Goal: Task Accomplishment & Management: Complete application form

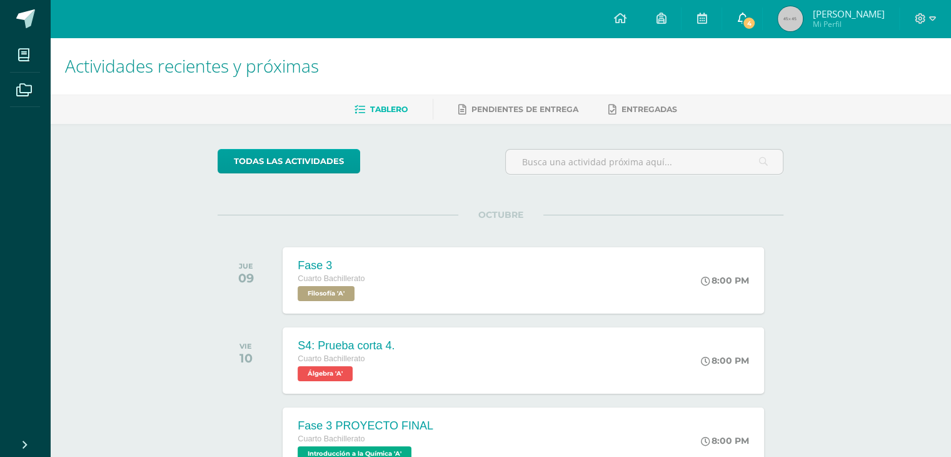
click at [762, 8] on link "4" at bounding box center [742, 19] width 40 height 38
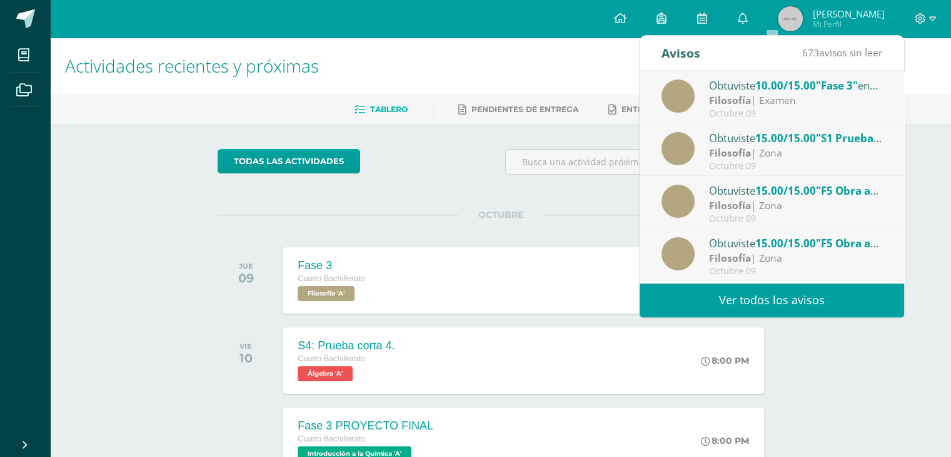
click at [803, 13] on img at bounding box center [790, 18] width 25 height 25
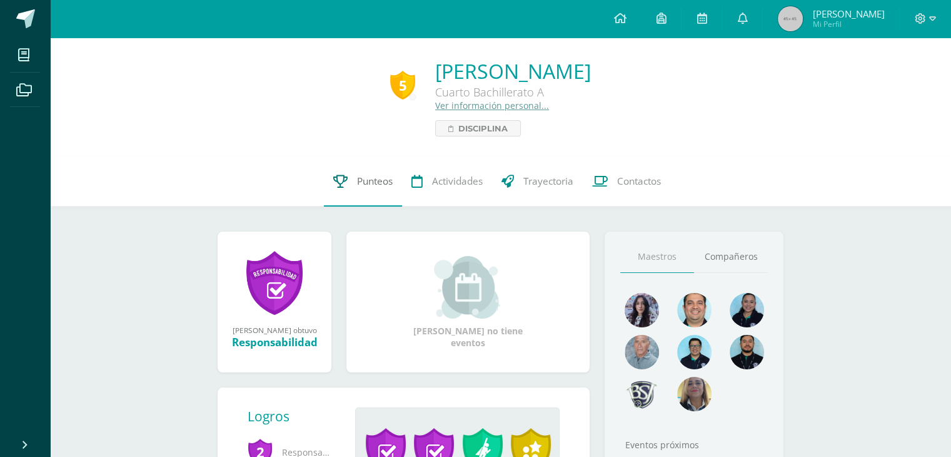
click at [375, 189] on link "Punteos" at bounding box center [363, 181] width 78 height 50
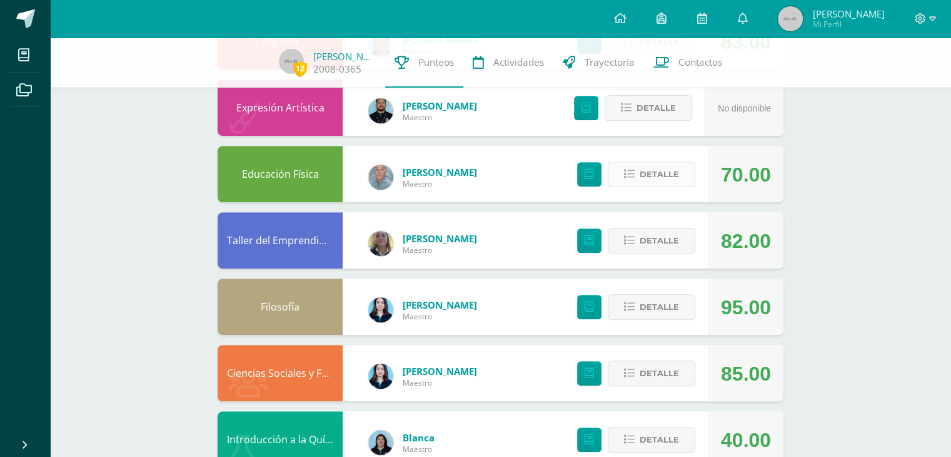
scroll to position [688, 0]
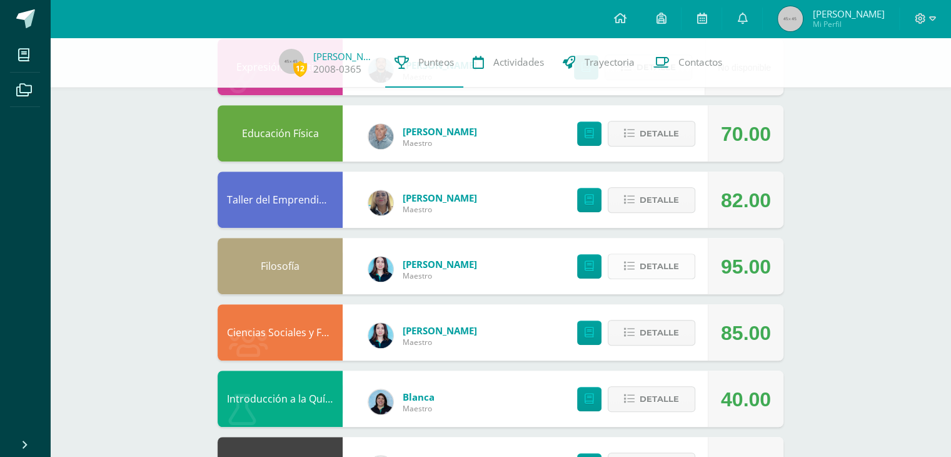
click at [657, 265] on span "Detalle" at bounding box center [659, 266] width 39 height 23
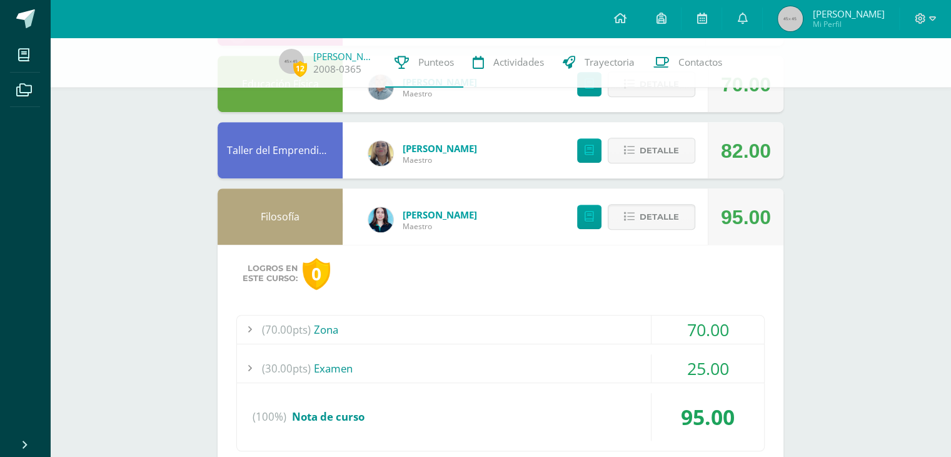
scroll to position [813, 0]
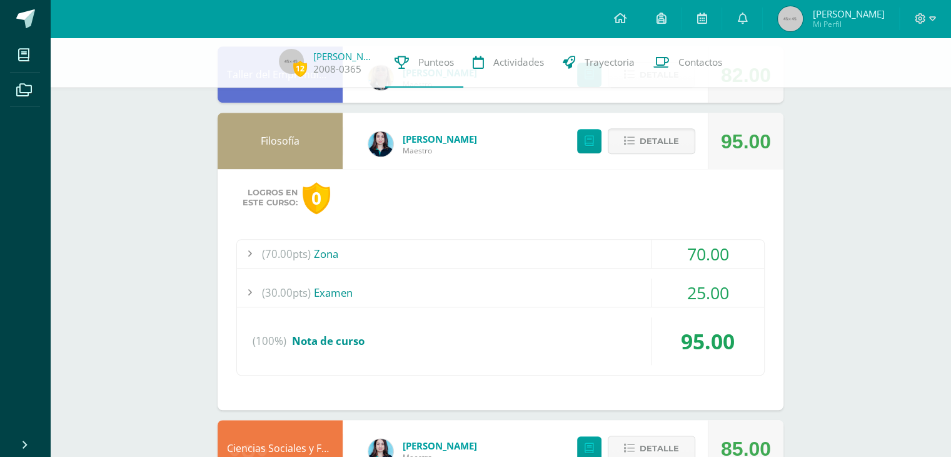
click at [623, 256] on div "(70.00pts) Zona" at bounding box center [500, 254] width 527 height 28
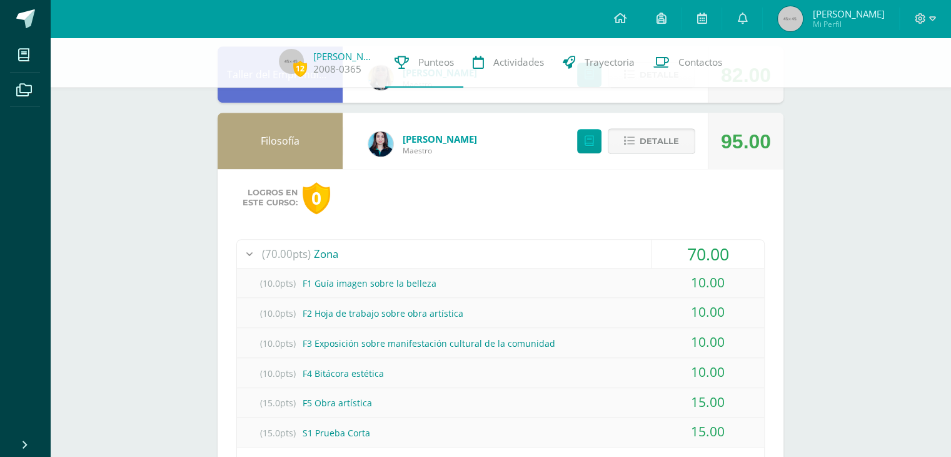
click at [639, 140] on button "Detalle" at bounding box center [652, 141] width 88 height 26
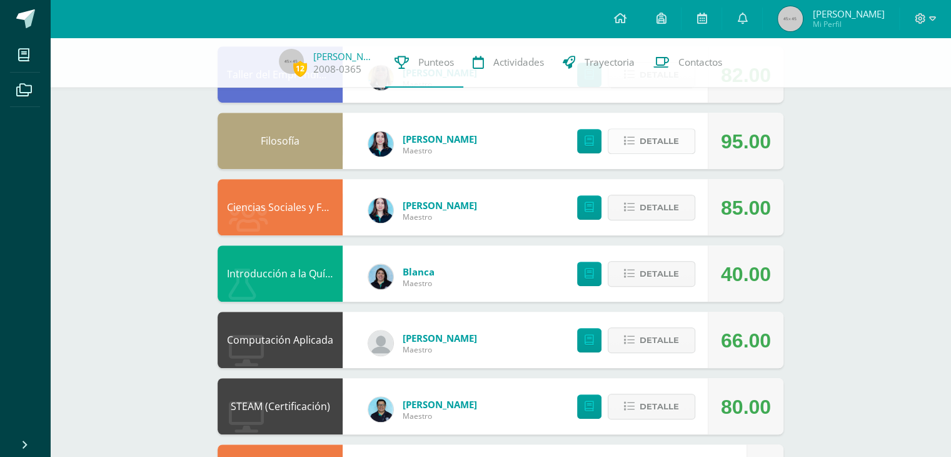
click at [663, 141] on span "Detalle" at bounding box center [659, 140] width 39 height 23
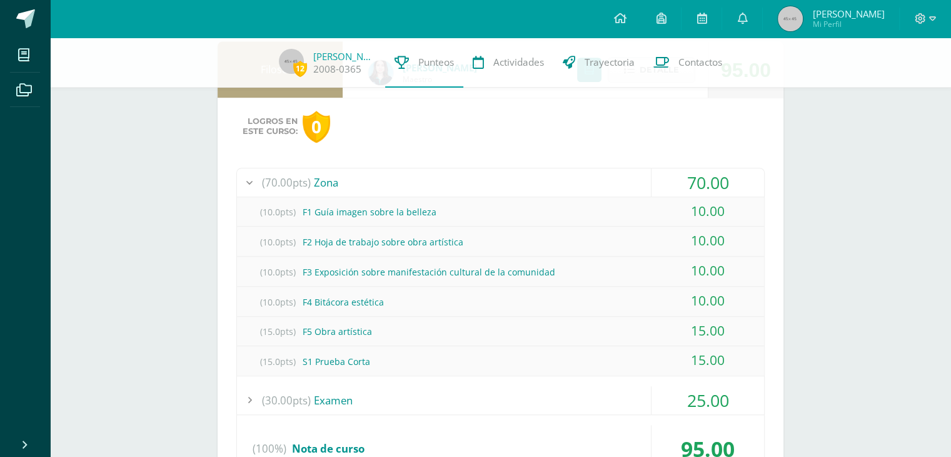
scroll to position [1001, 0]
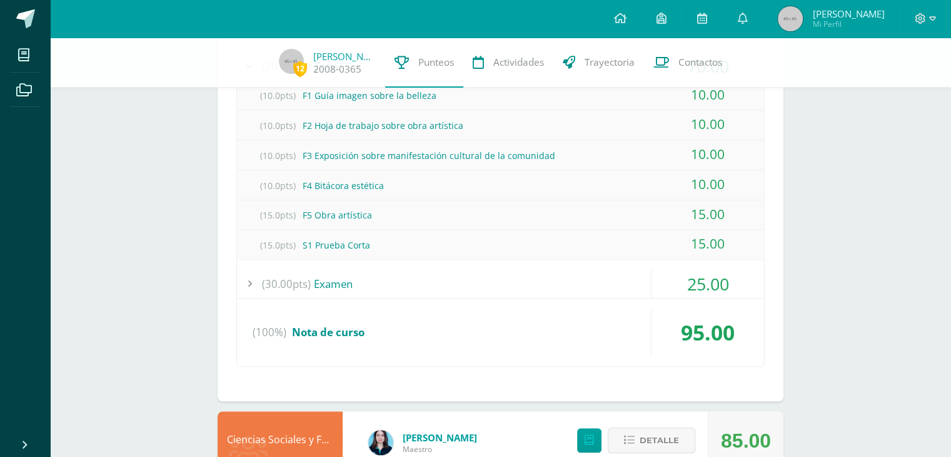
click at [658, 281] on div "25.00" at bounding box center [708, 284] width 113 height 28
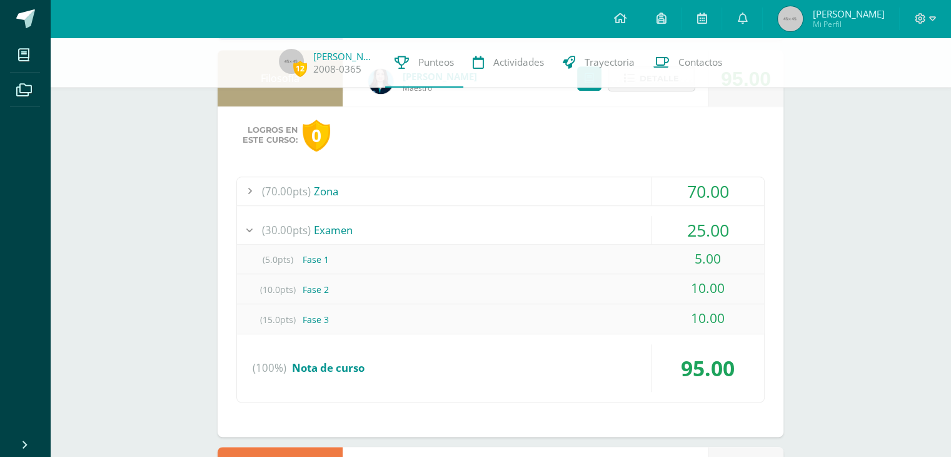
scroll to position [688, 0]
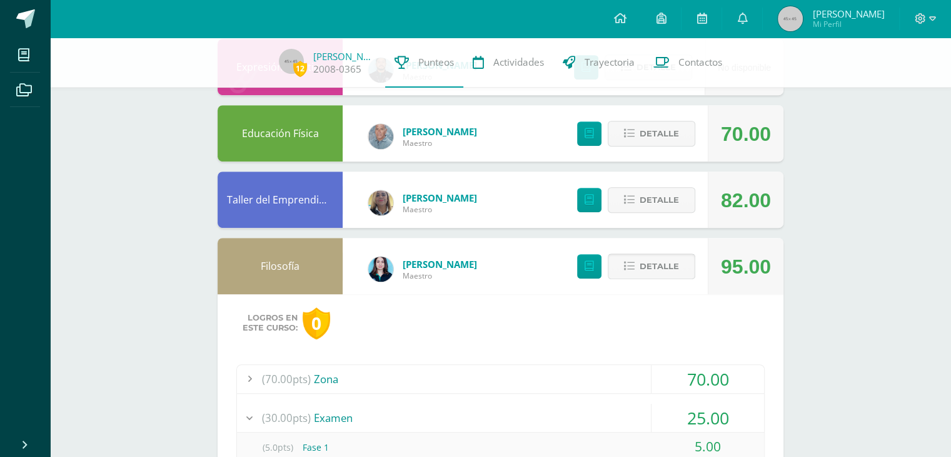
click at [650, 267] on span "Detalle" at bounding box center [659, 266] width 39 height 23
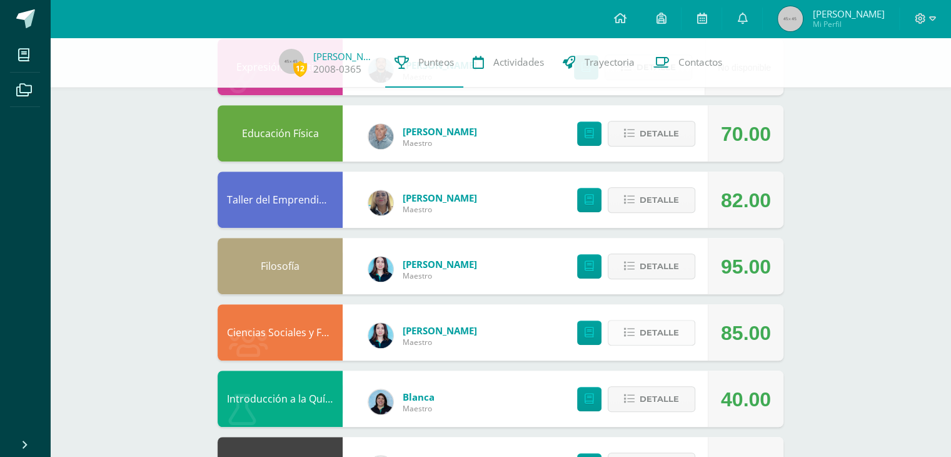
click at [656, 344] on span "Detalle" at bounding box center [659, 332] width 39 height 23
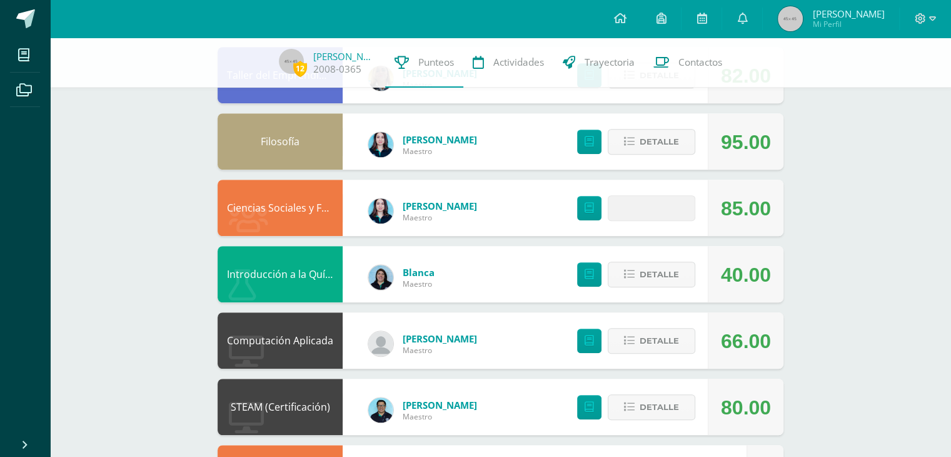
scroll to position [813, 0]
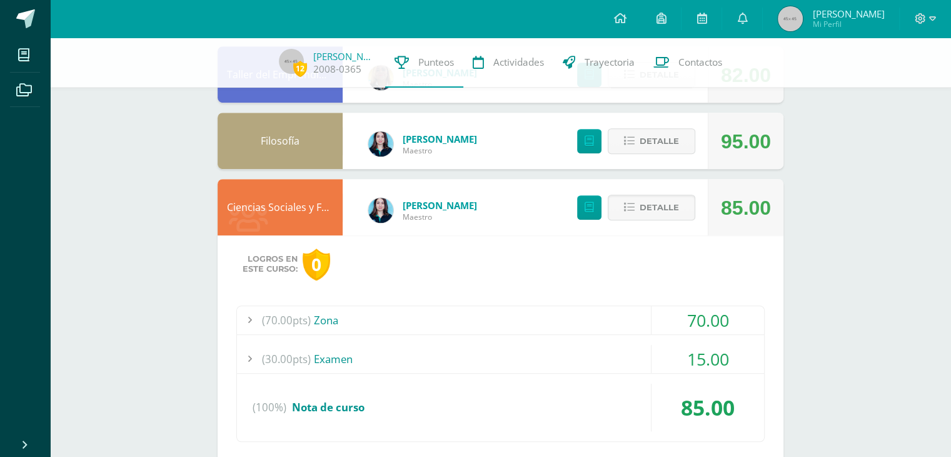
click at [661, 326] on div "70.00" at bounding box center [708, 320] width 113 height 28
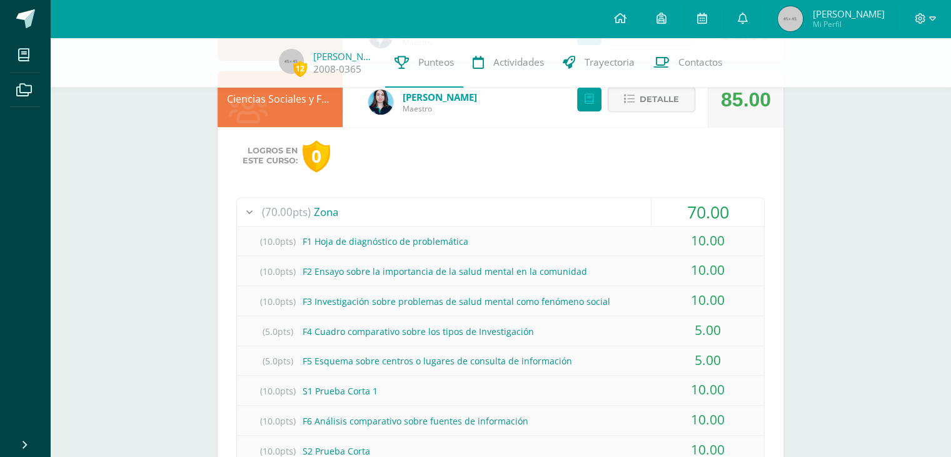
scroll to position [876, 0]
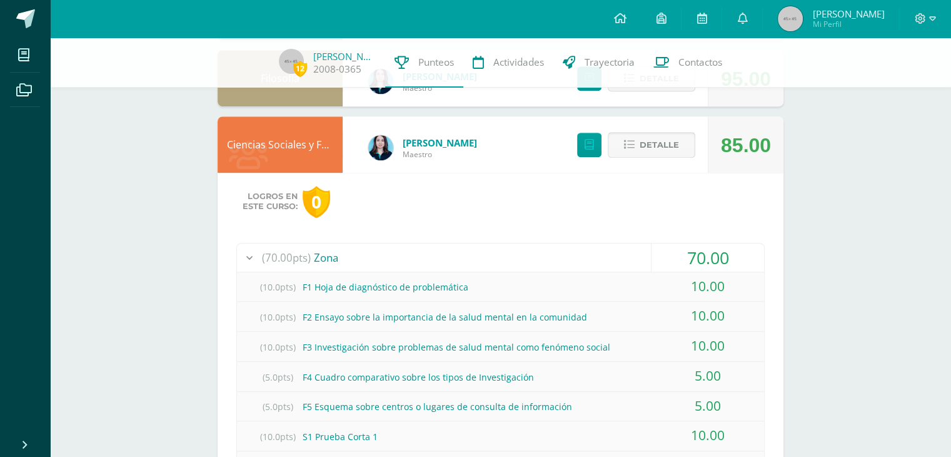
click at [669, 149] on span "Detalle" at bounding box center [659, 144] width 39 height 23
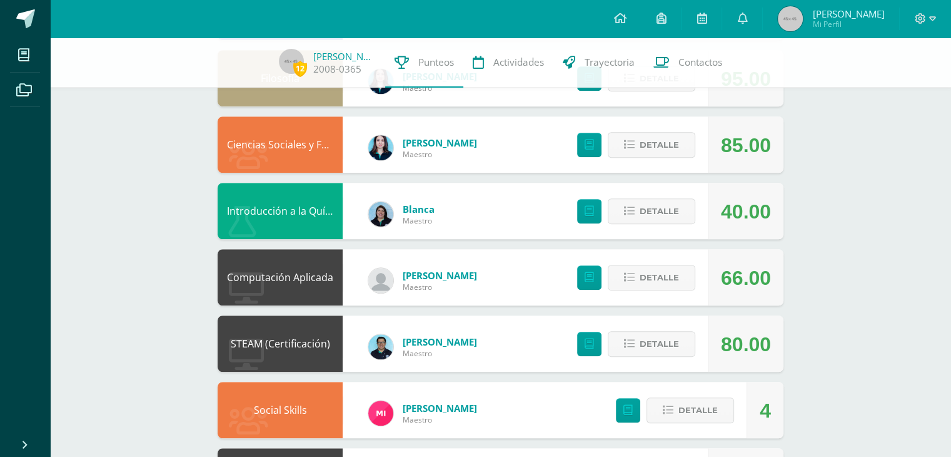
click at [668, 126] on div "Detalle" at bounding box center [633, 144] width 149 height 56
click at [665, 136] on span "Detalle" at bounding box center [659, 144] width 39 height 23
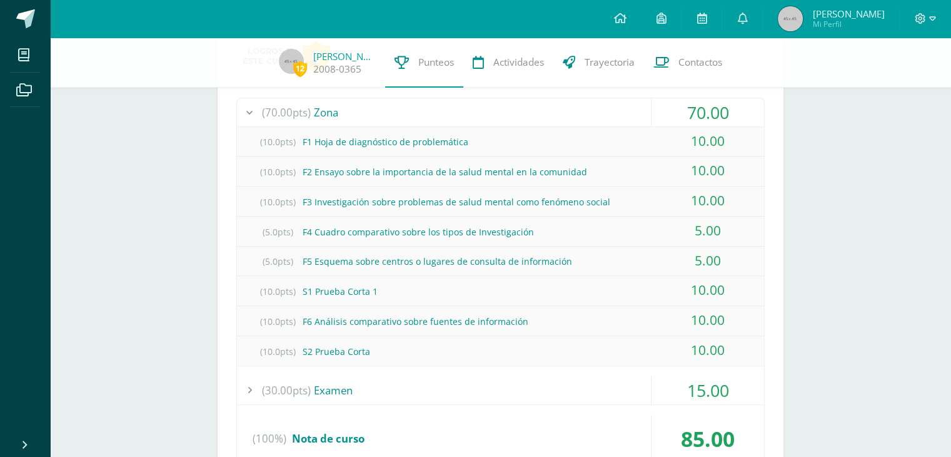
scroll to position [1063, 0]
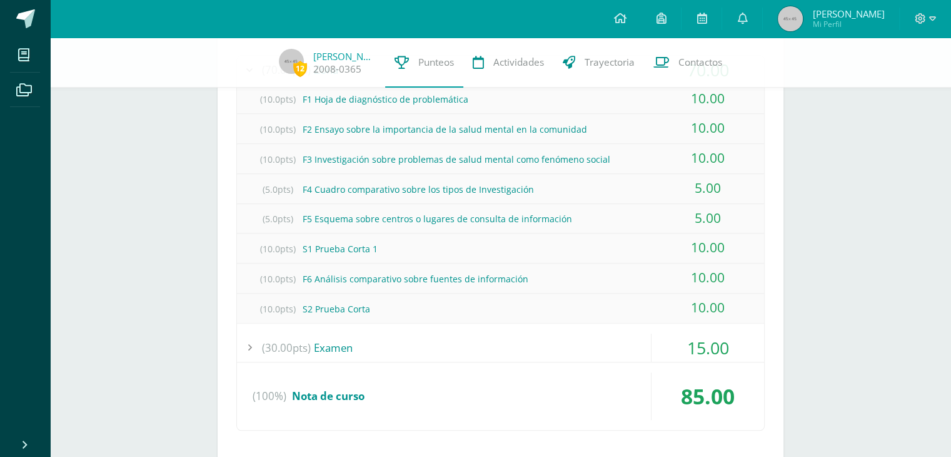
click at [663, 345] on div "15.00" at bounding box center [708, 347] width 113 height 28
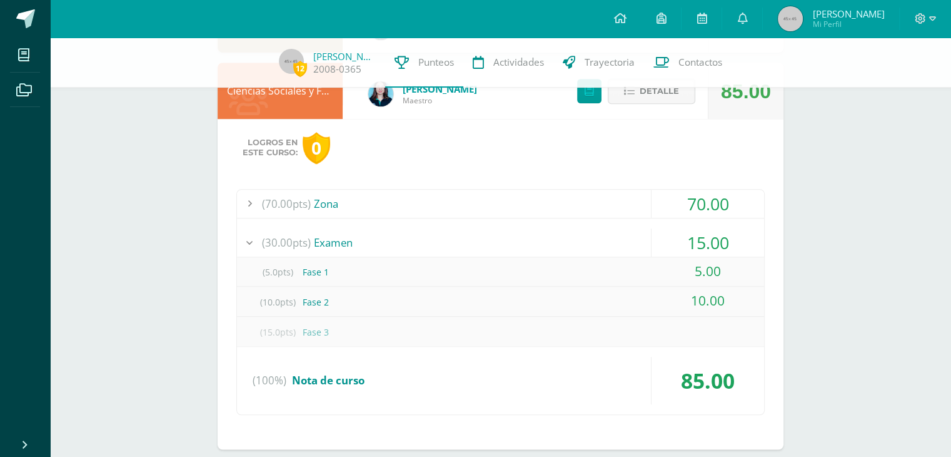
scroll to position [876, 0]
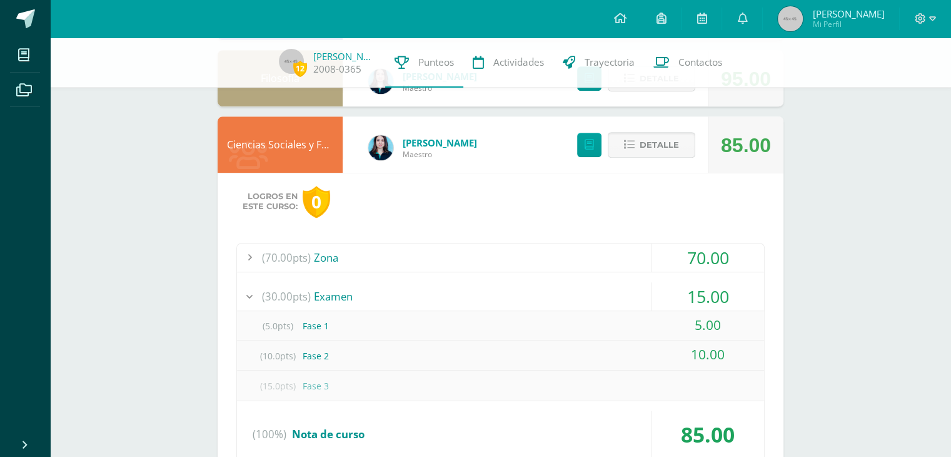
click at [665, 138] on span "Detalle" at bounding box center [659, 144] width 39 height 23
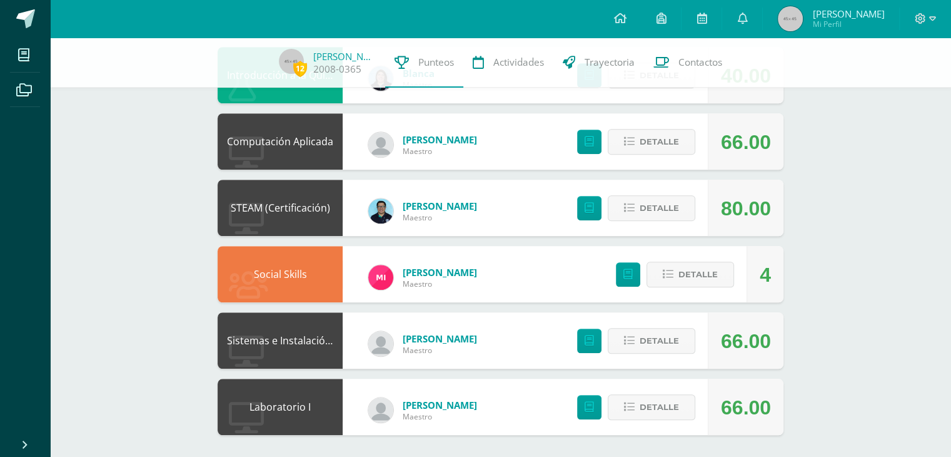
scroll to position [1014, 0]
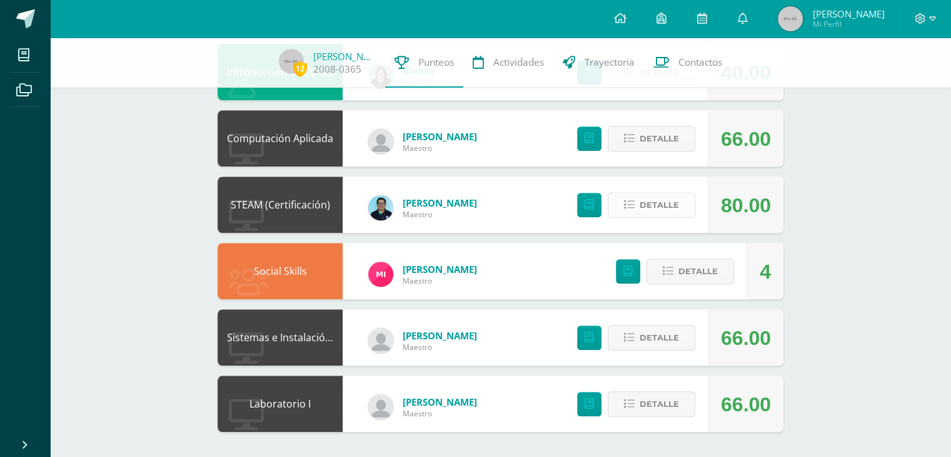
click at [666, 199] on span "Detalle" at bounding box center [659, 204] width 39 height 23
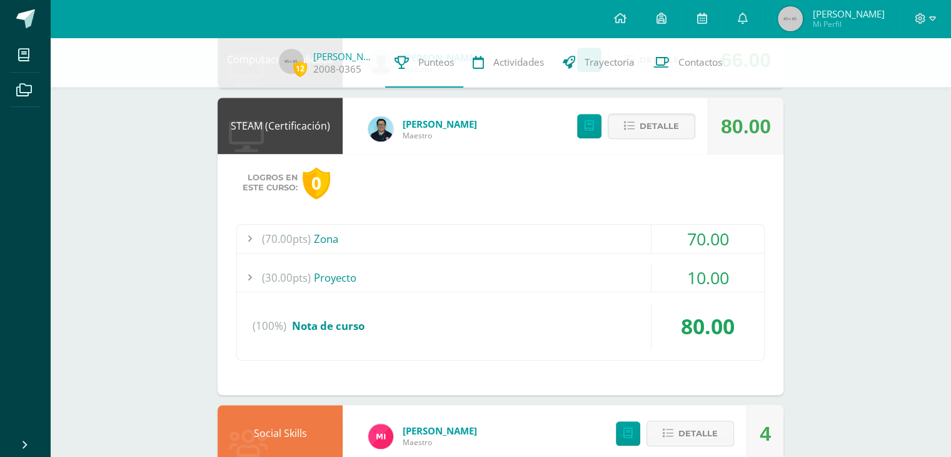
scroll to position [1140, 0]
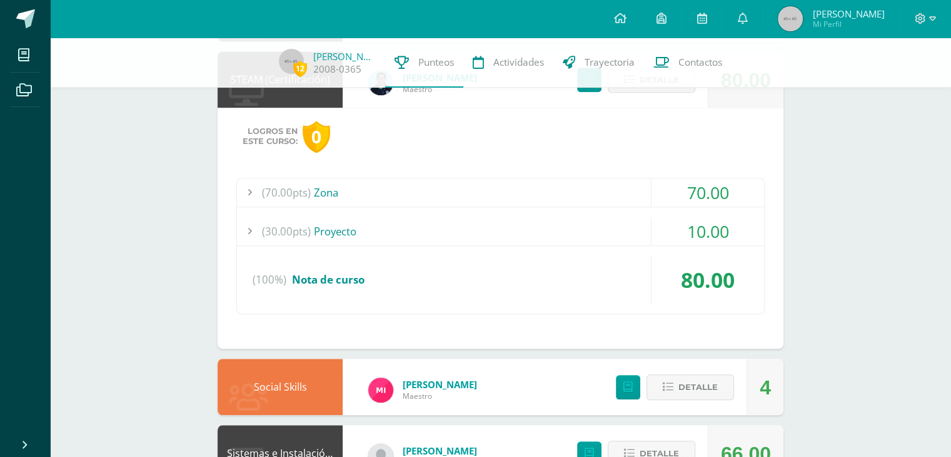
click at [647, 220] on div "(30.00pts) Proyecto" at bounding box center [500, 231] width 527 height 28
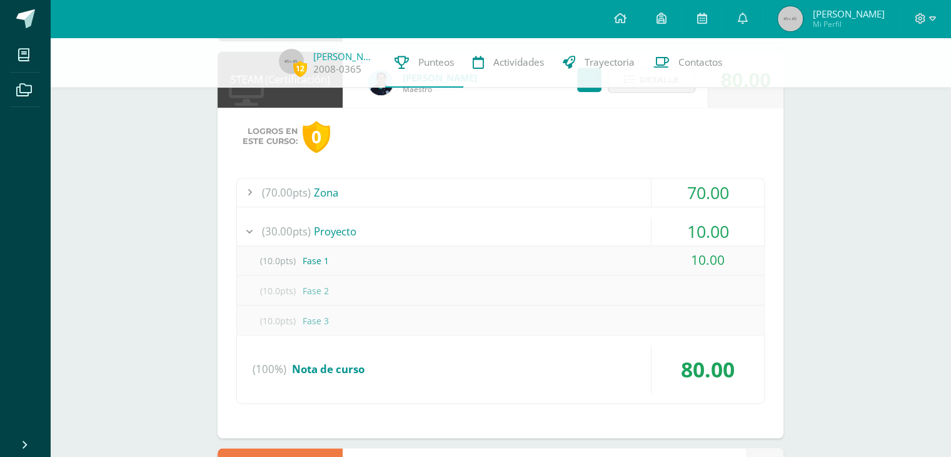
click at [647, 220] on div "(30.00pts) Proyecto" at bounding box center [500, 231] width 527 height 28
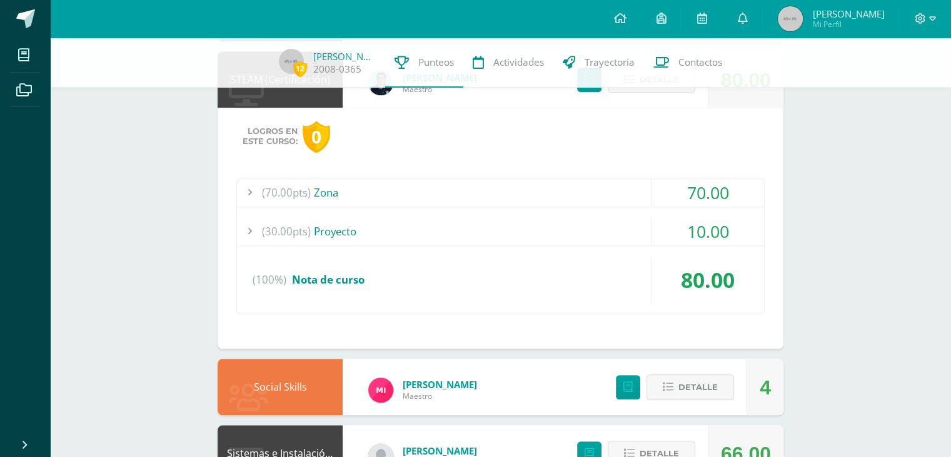
click at [655, 195] on div "70.00" at bounding box center [708, 192] width 113 height 28
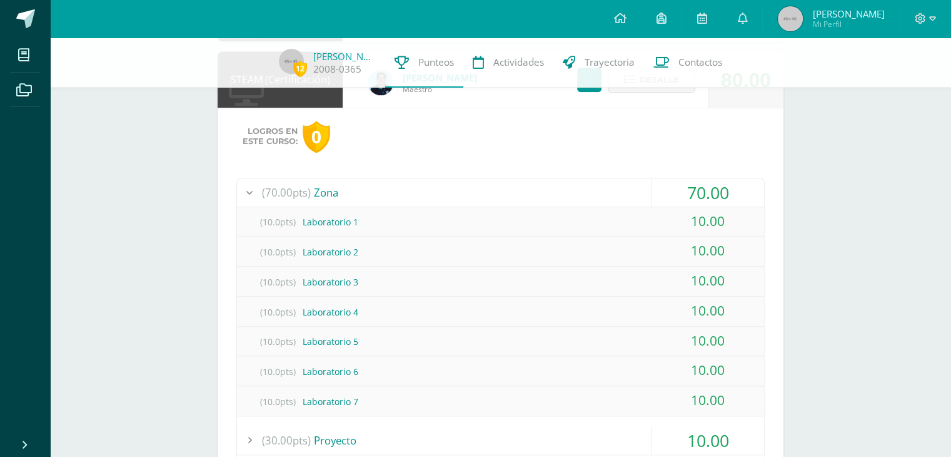
click at [655, 195] on div "70.00" at bounding box center [708, 192] width 113 height 28
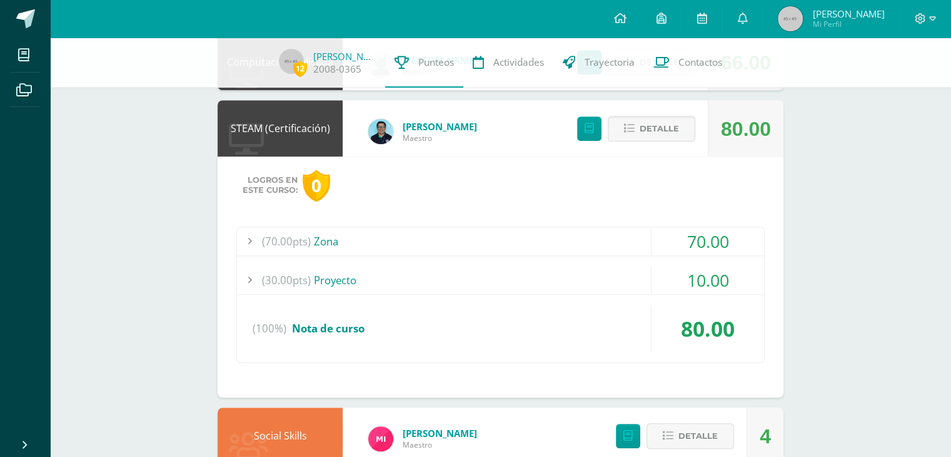
scroll to position [1014, 0]
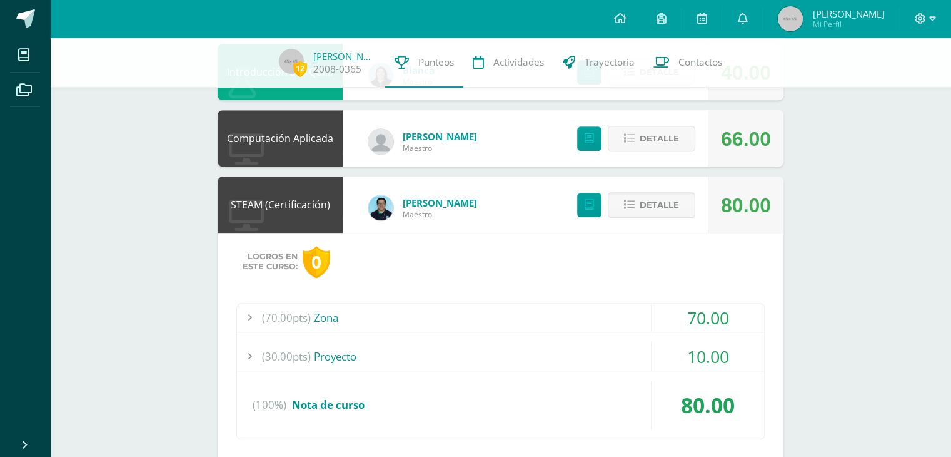
click at [670, 199] on span "Detalle" at bounding box center [659, 204] width 39 height 23
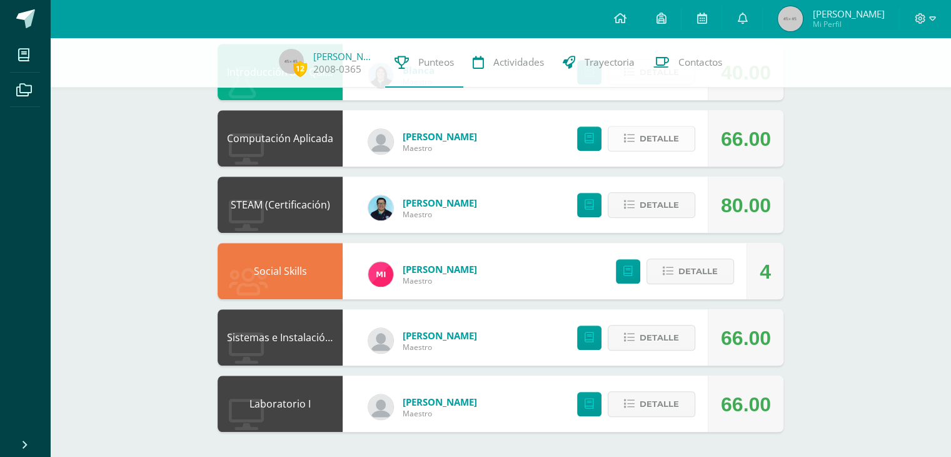
click at [664, 133] on span "Detalle" at bounding box center [659, 138] width 39 height 23
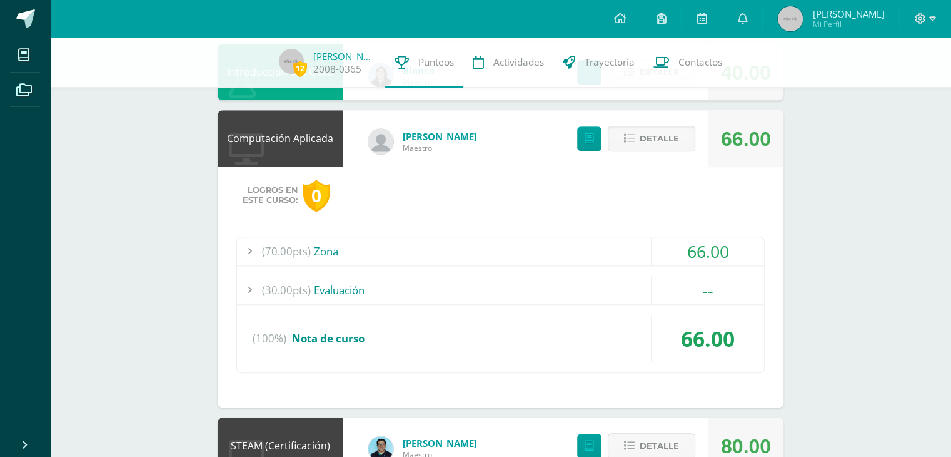
click at [677, 250] on div "66.00" at bounding box center [708, 251] width 113 height 28
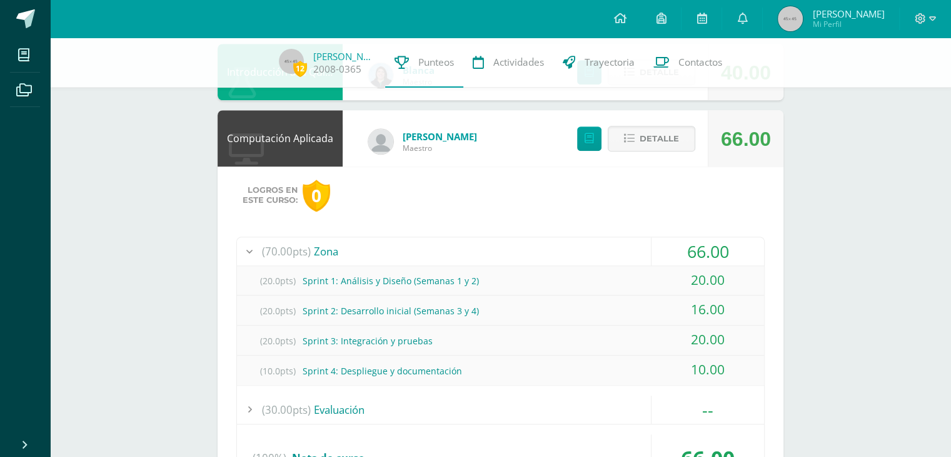
scroll to position [1140, 0]
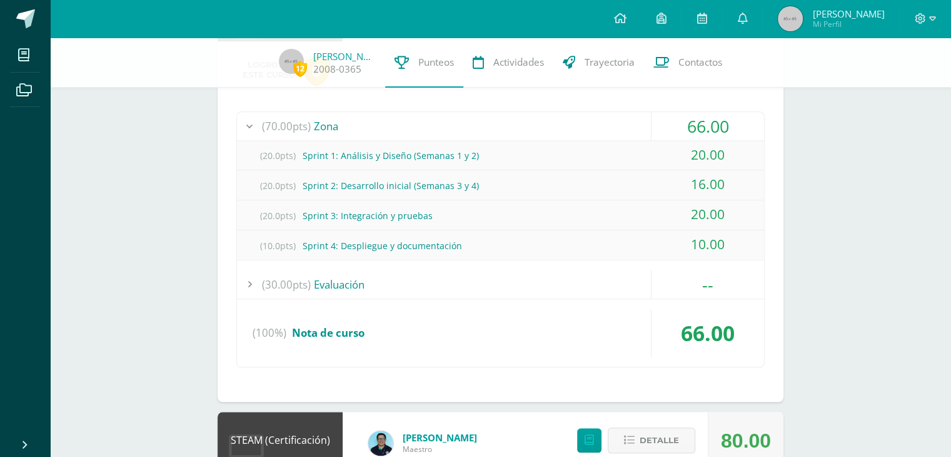
drag, startPoint x: 740, startPoint y: 242, endPoint x: 680, endPoint y: 127, distance: 129.5
click at [680, 127] on div "(70.00pts) Zona 66.00 (20.0pts) Sprint 1: Análisis y Diseño (Semanas 1 y 2) 20.…" at bounding box center [500, 186] width 527 height 148
click at [755, 203] on div "20.00" at bounding box center [708, 214] width 113 height 28
drag, startPoint x: 719, startPoint y: 180, endPoint x: 691, endPoint y: 186, distance: 29.0
click at [691, 186] on div "16.00" at bounding box center [708, 184] width 113 height 28
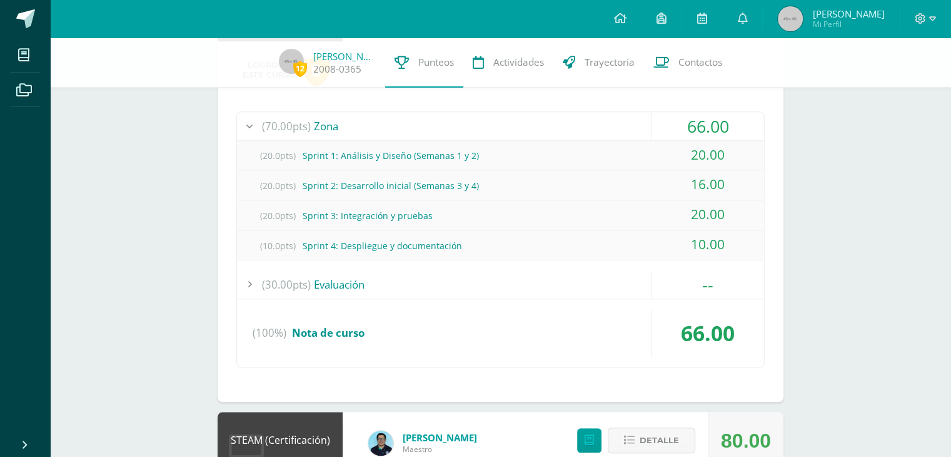
click at [719, 194] on div "16.00" at bounding box center [708, 184] width 113 height 28
drag, startPoint x: 706, startPoint y: 178, endPoint x: 693, endPoint y: 187, distance: 15.3
click at [693, 187] on div "16.00" at bounding box center [708, 184] width 113 height 28
click at [729, 186] on div "16.00" at bounding box center [708, 184] width 113 height 28
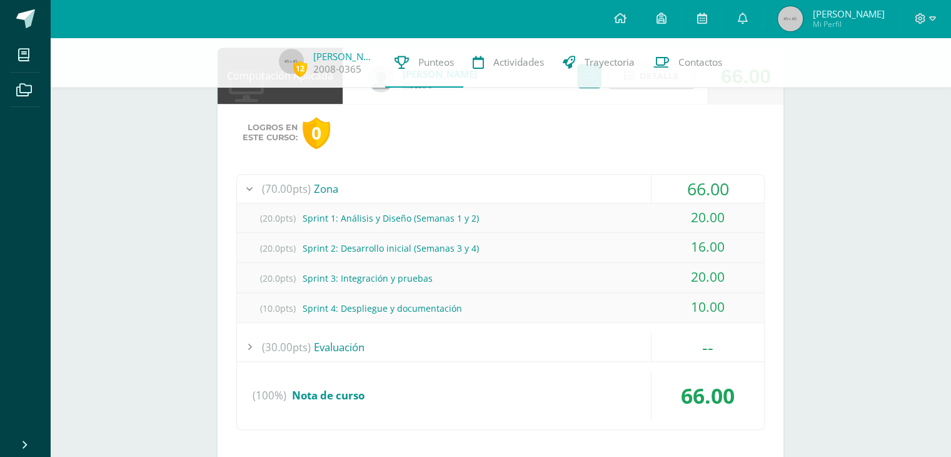
scroll to position [952, 0]
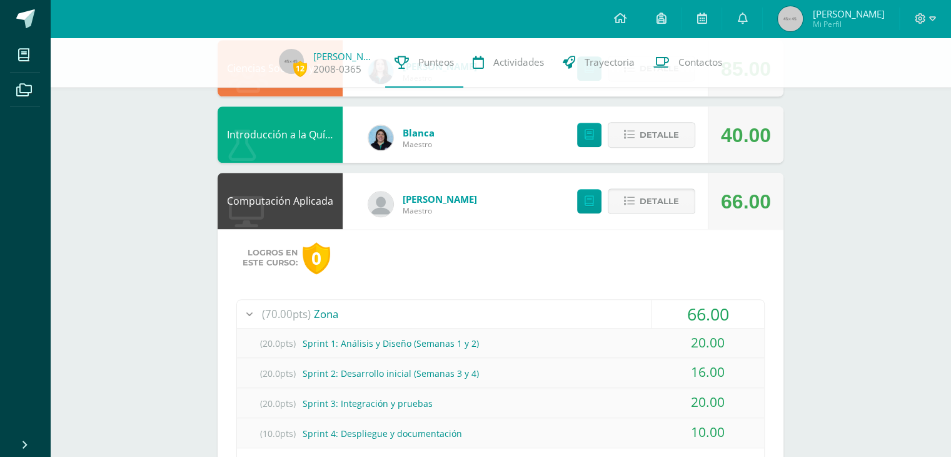
click at [645, 199] on span "Detalle" at bounding box center [659, 201] width 39 height 23
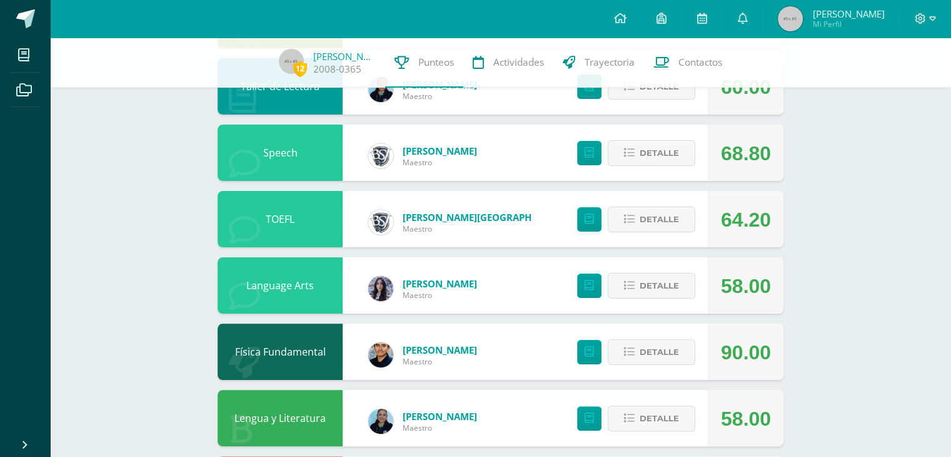
scroll to position [125, 0]
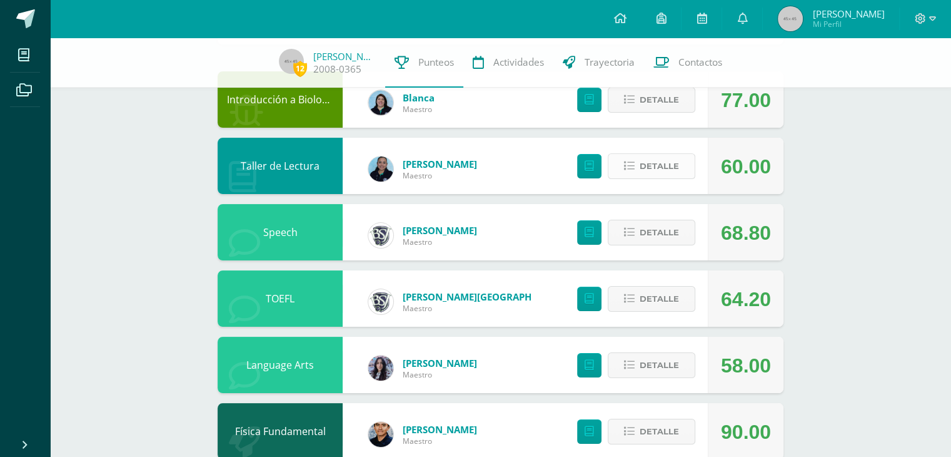
click at [685, 161] on button "Detalle" at bounding box center [652, 166] width 88 height 26
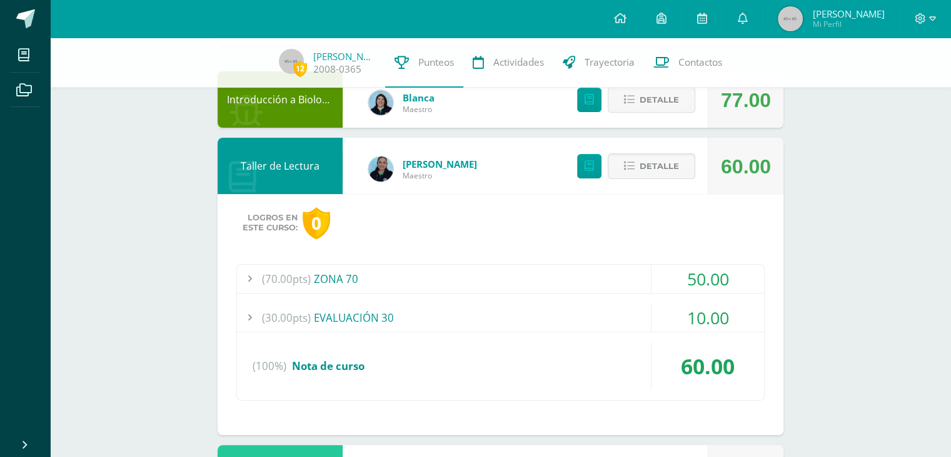
click at [588, 275] on div "(70.00pts) ZONA 70" at bounding box center [500, 279] width 527 height 28
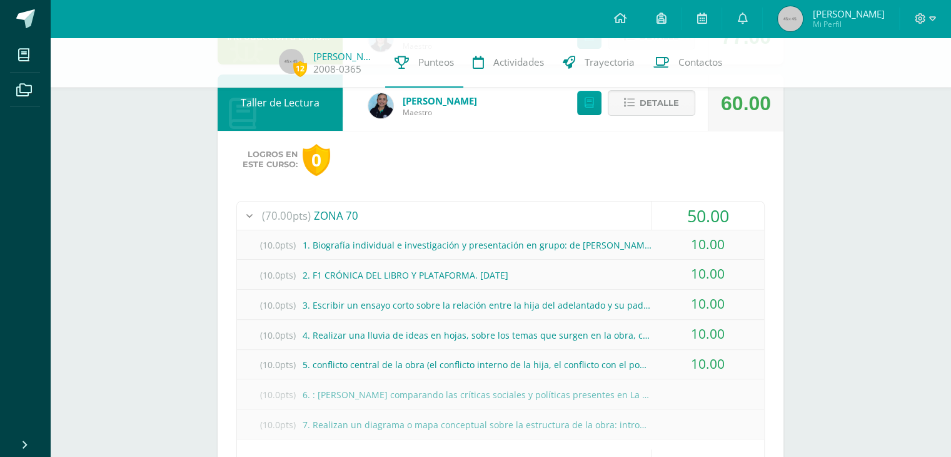
scroll to position [250, 0]
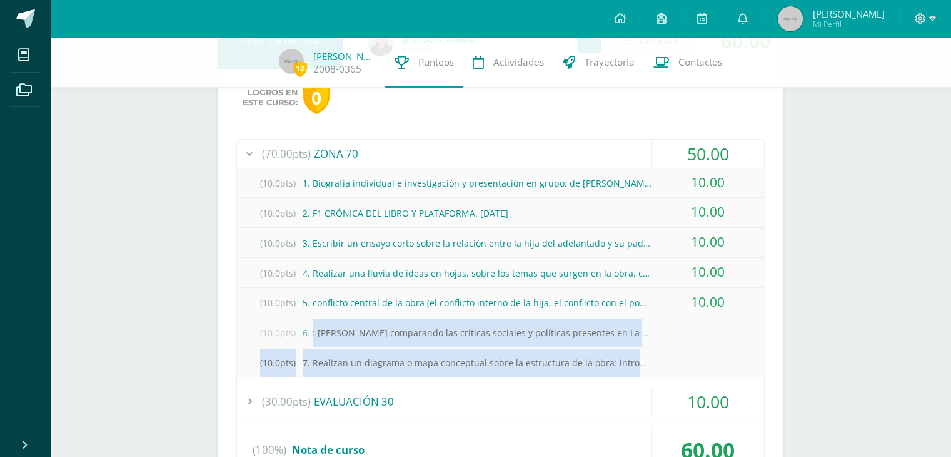
drag, startPoint x: 313, startPoint y: 332, endPoint x: 655, endPoint y: 356, distance: 343.6
click at [655, 356] on div "(10.0pts) 1. Biografía individual e investigación y presentación en grupo: de J…" at bounding box center [500, 272] width 527 height 208
click at [634, 343] on div "(10.0pts) 6. : Ensayo comparando las críticas sociales y políticas presentes en…" at bounding box center [500, 332] width 527 height 28
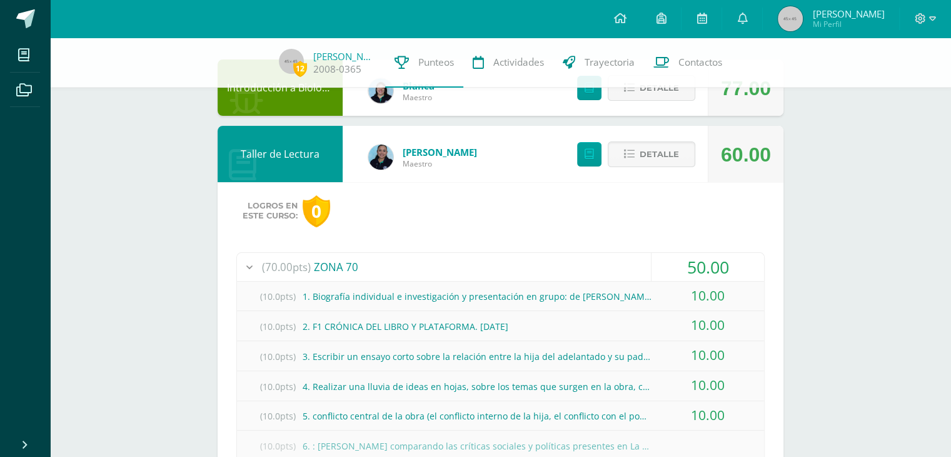
scroll to position [63, 0]
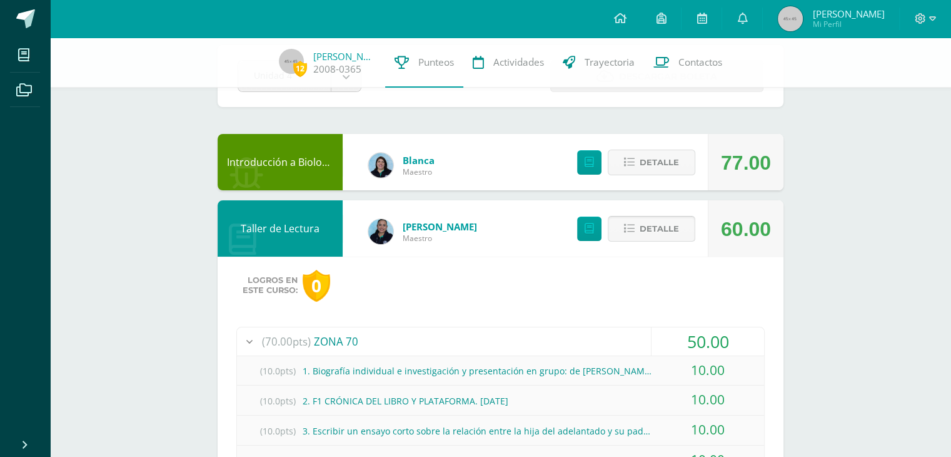
click at [655, 234] on span "Detalle" at bounding box center [659, 228] width 39 height 23
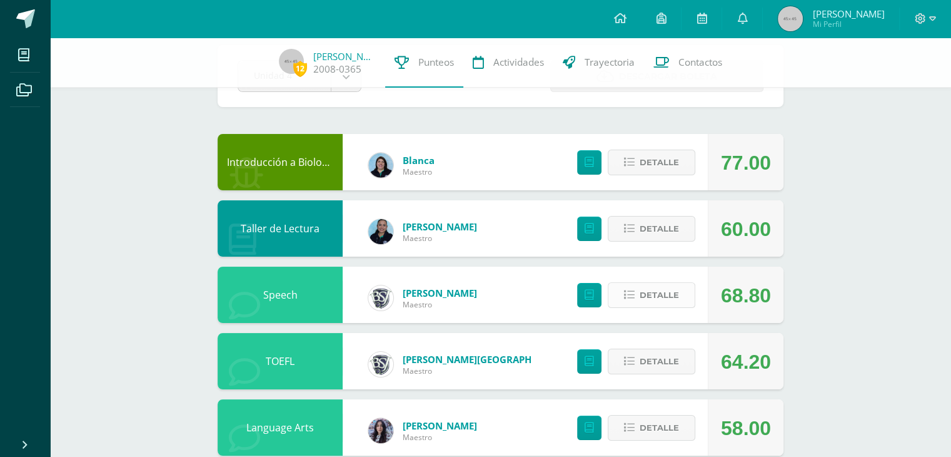
click at [663, 299] on span "Detalle" at bounding box center [659, 294] width 39 height 23
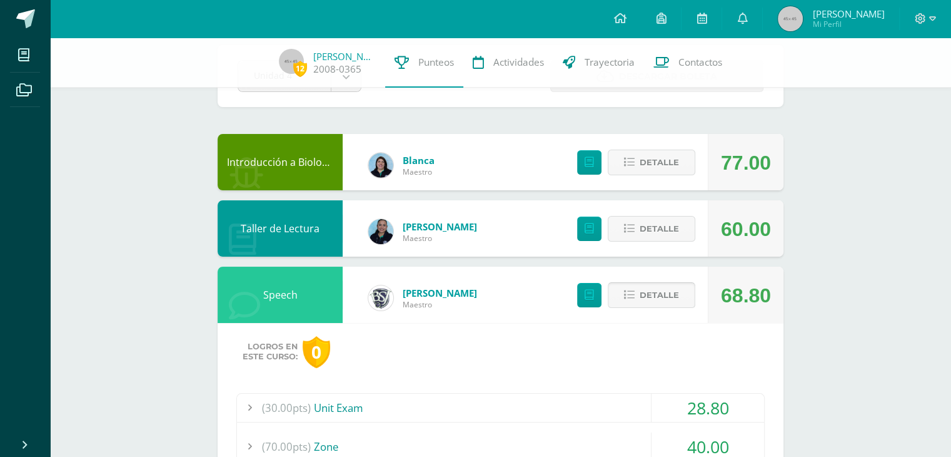
click at [663, 299] on button "Detalle" at bounding box center [652, 295] width 88 height 26
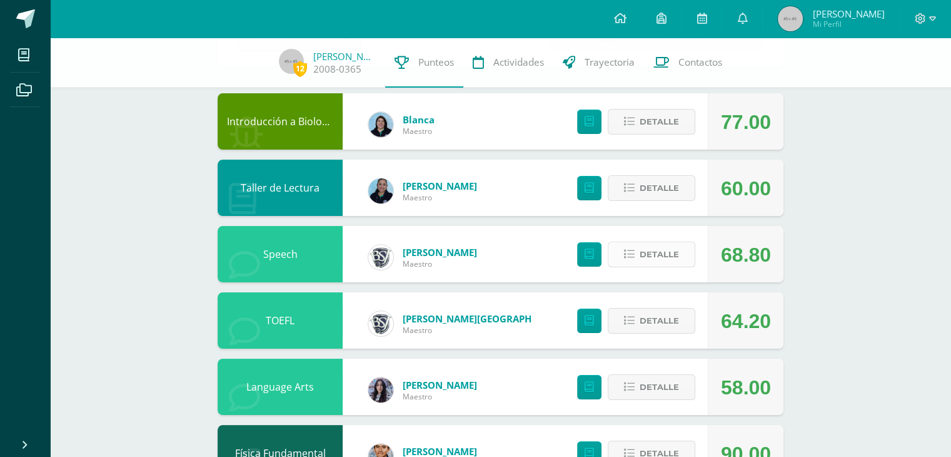
scroll to position [125, 0]
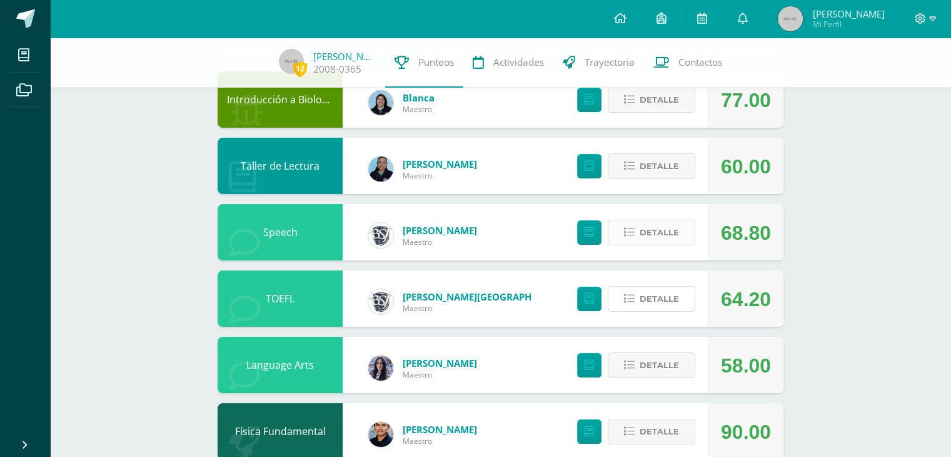
click at [663, 299] on span "Detalle" at bounding box center [659, 298] width 39 height 23
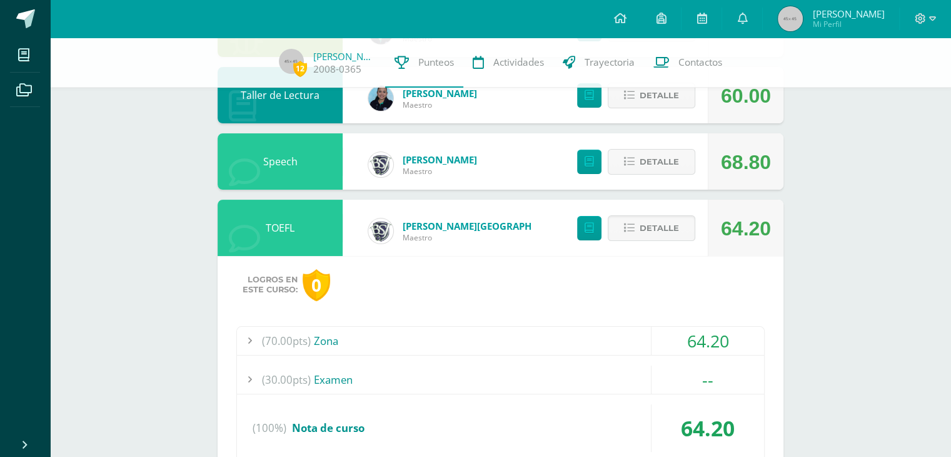
scroll to position [250, 0]
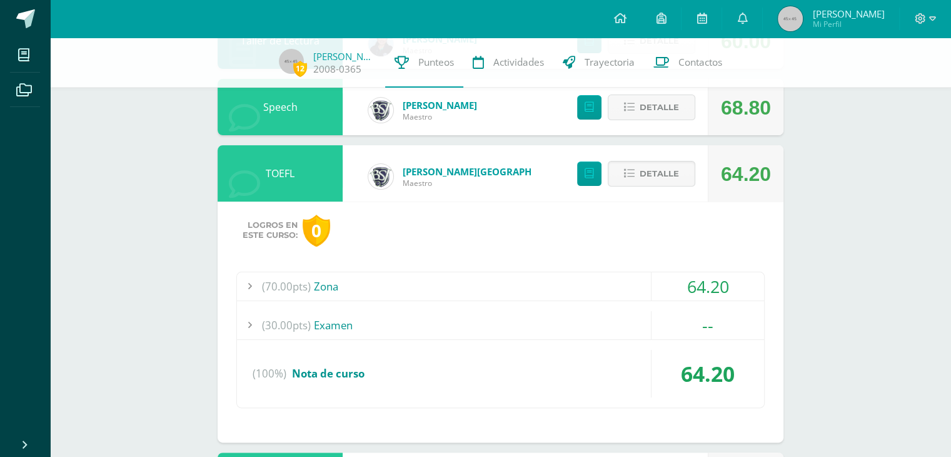
click at [627, 288] on div "(70.00pts) Zona" at bounding box center [500, 286] width 527 height 28
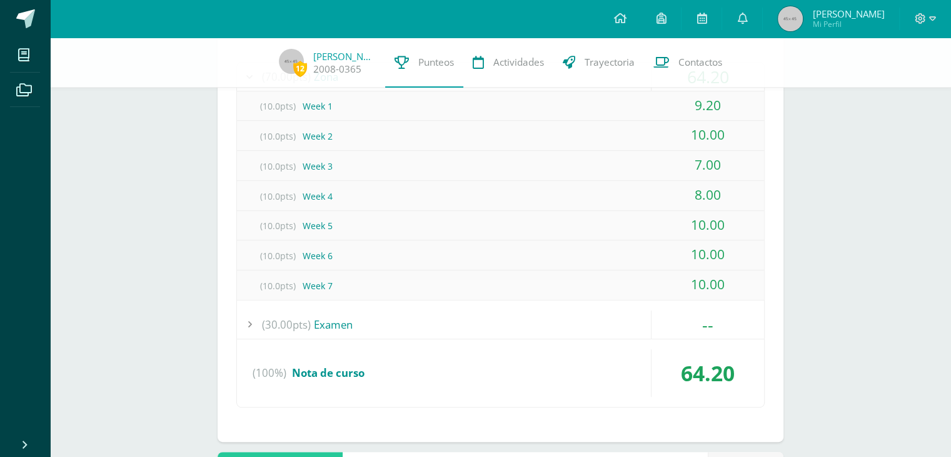
scroll to position [438, 0]
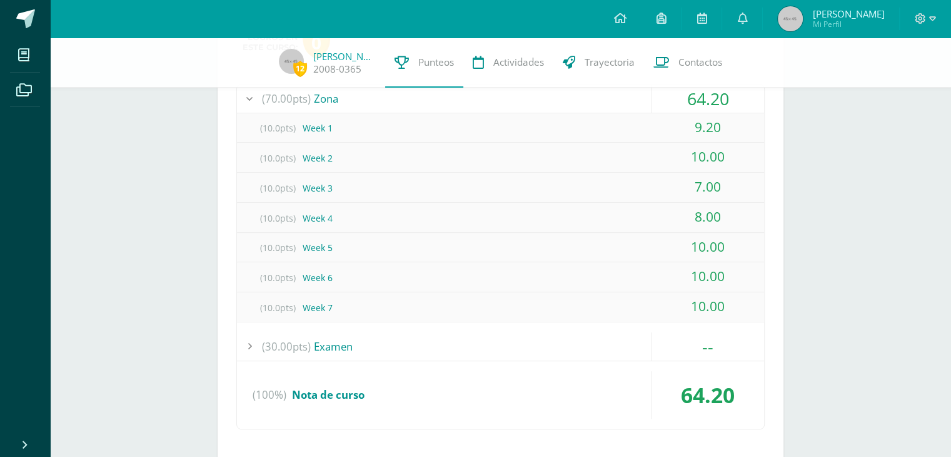
drag, startPoint x: 685, startPoint y: 302, endPoint x: 748, endPoint y: 306, distance: 62.7
click at [748, 306] on div "10.00" at bounding box center [708, 306] width 113 height 28
click at [751, 304] on div "10.00" at bounding box center [708, 306] width 113 height 28
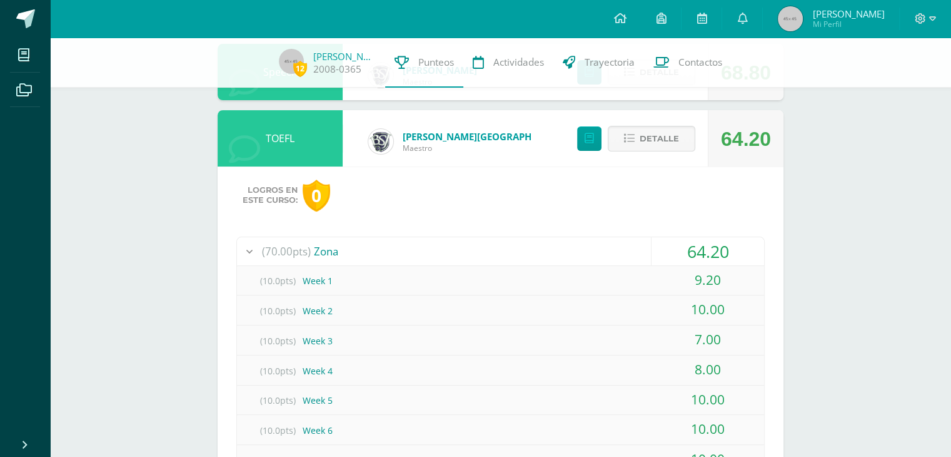
scroll to position [188, 0]
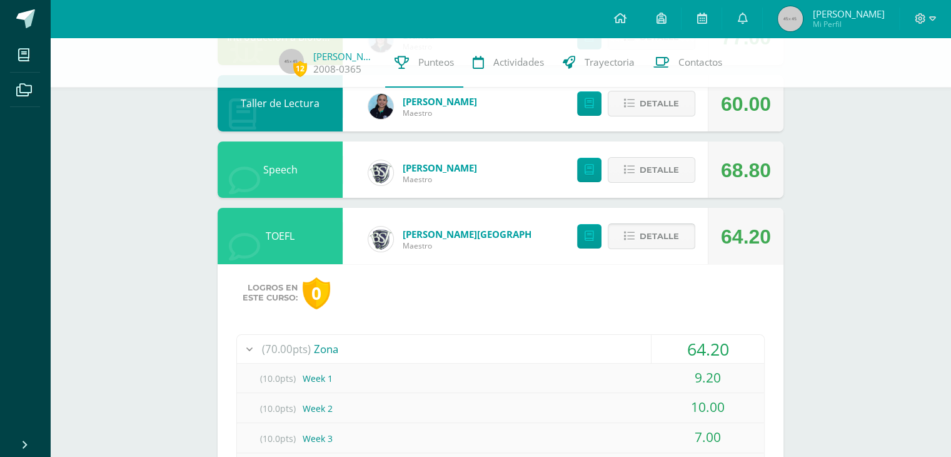
click at [670, 243] on span "Detalle" at bounding box center [659, 236] width 39 height 23
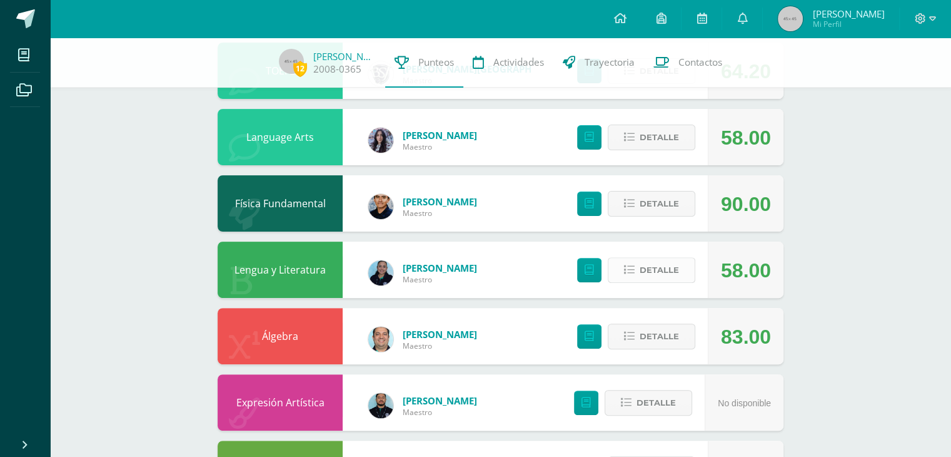
scroll to position [375, 0]
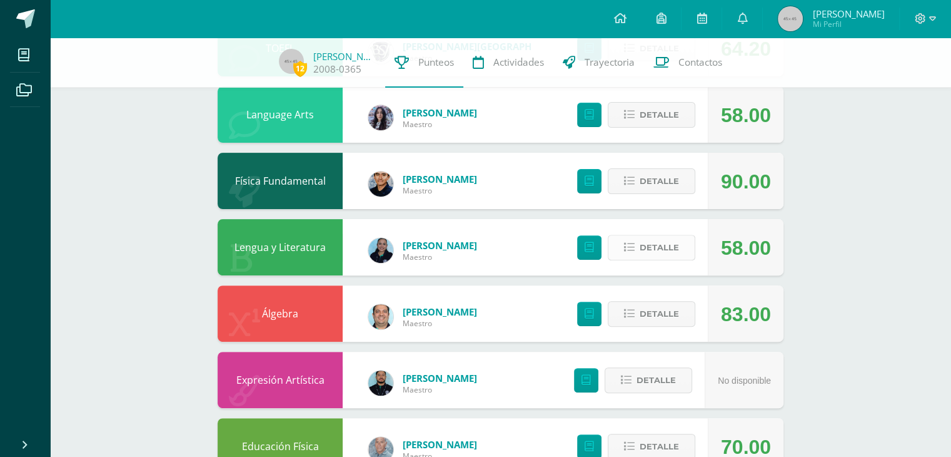
click at [672, 248] on span "Detalle" at bounding box center [659, 247] width 39 height 23
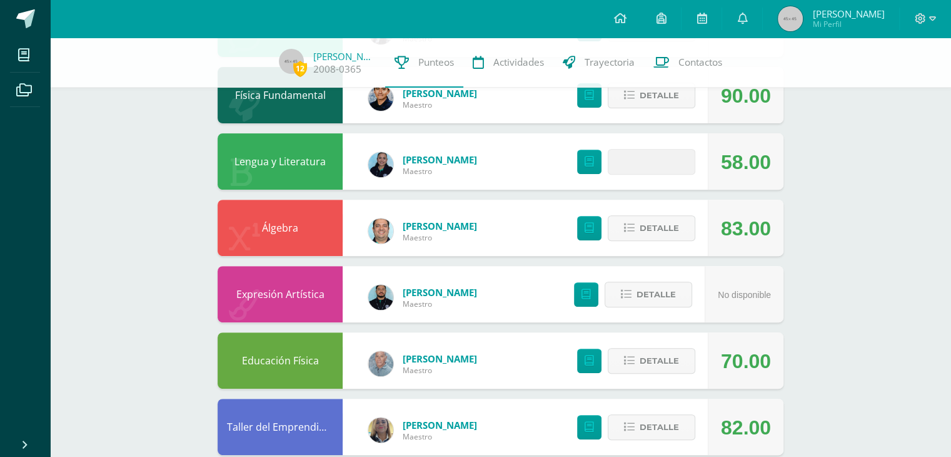
scroll to position [500, 0]
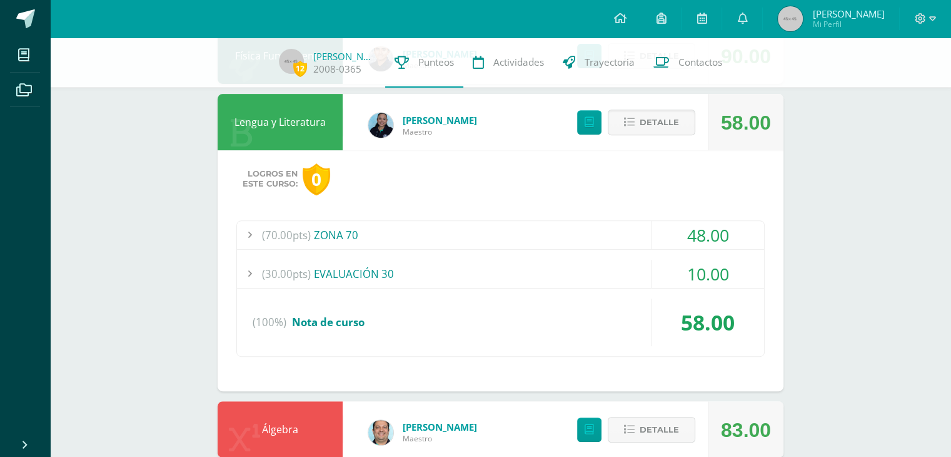
click at [613, 234] on div "(70.00pts) ZONA 70" at bounding box center [500, 235] width 527 height 28
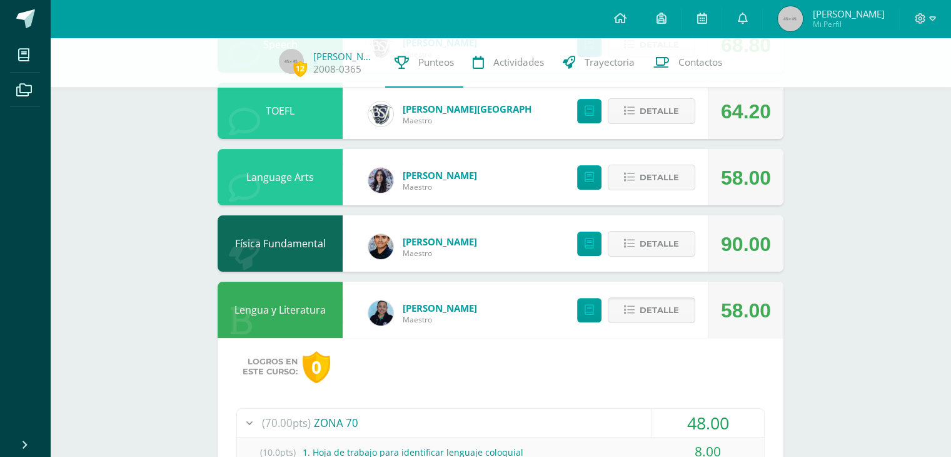
click at [653, 298] on button "Detalle" at bounding box center [652, 310] width 88 height 26
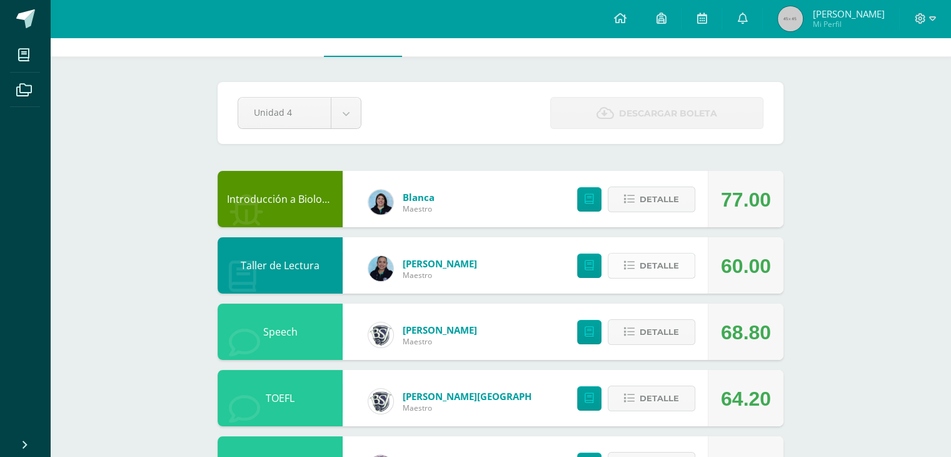
scroll to position [0, 0]
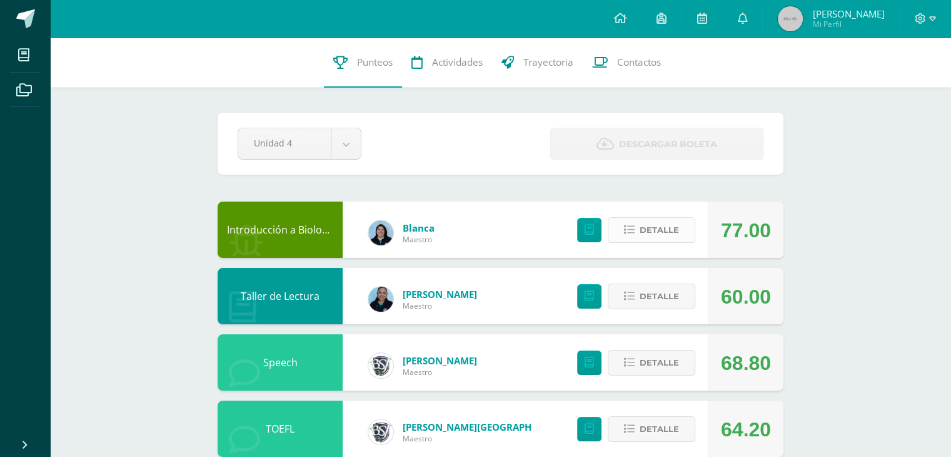
click at [684, 236] on button "Detalle" at bounding box center [652, 230] width 88 height 26
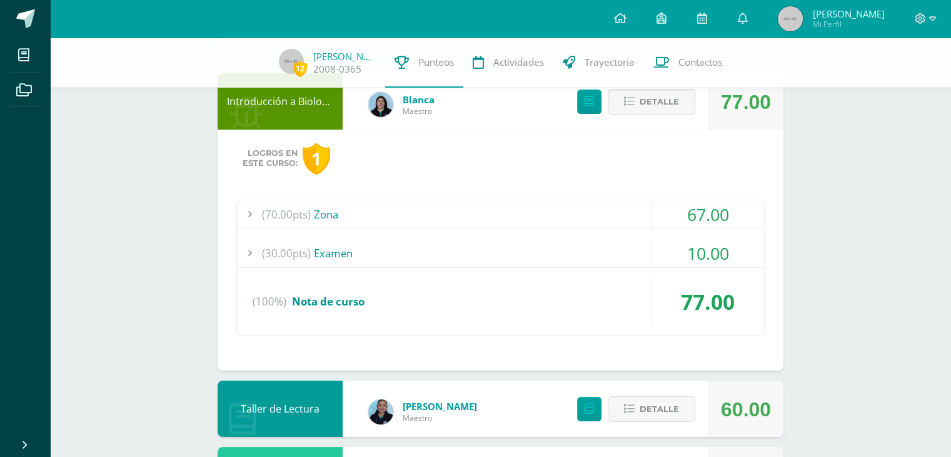
scroll to position [125, 0]
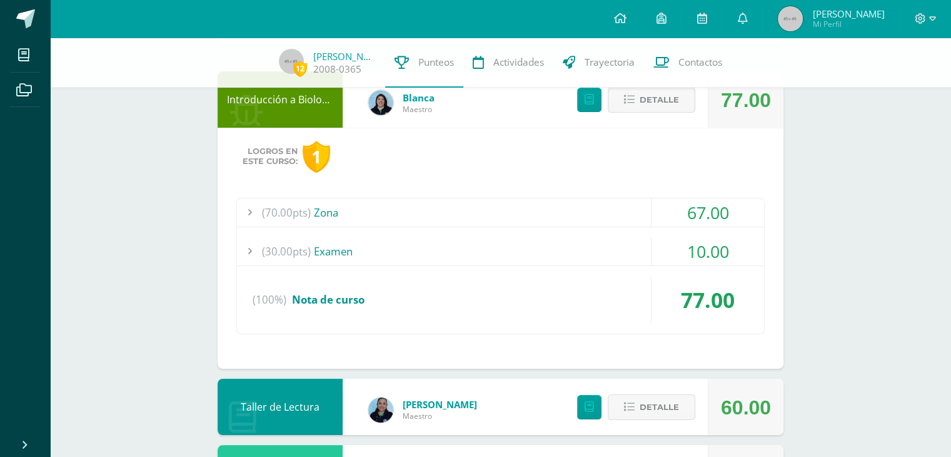
click at [668, 210] on div "67.00" at bounding box center [708, 212] width 113 height 28
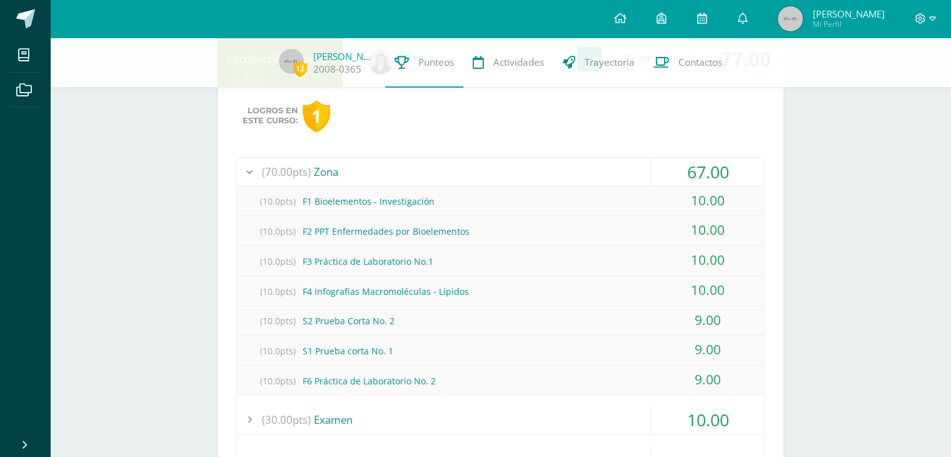
scroll to position [188, 0]
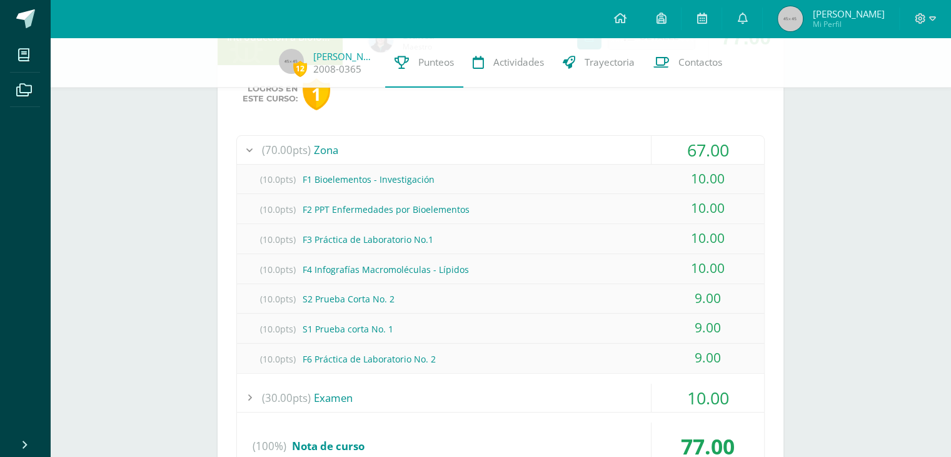
drag, startPoint x: 708, startPoint y: 320, endPoint x: 728, endPoint y: 355, distance: 40.3
click at [735, 375] on div "(70.00pts) Zona 67.00 (10.0pts) F1 Bioelementos - Investigación 10.00 (10.0pts)" at bounding box center [500, 307] width 529 height 345
click at [719, 343] on div "9.00" at bounding box center [708, 357] width 113 height 28
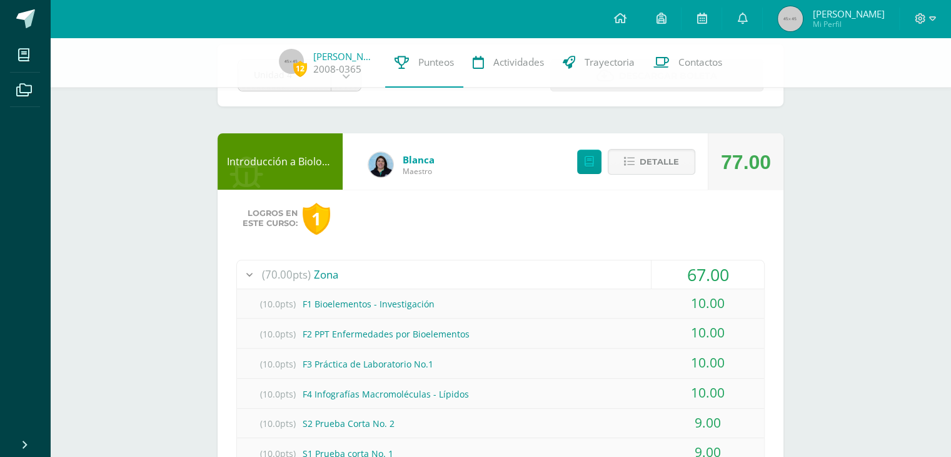
scroll to position [63, 0]
click at [639, 161] on button "Detalle" at bounding box center [652, 162] width 88 height 26
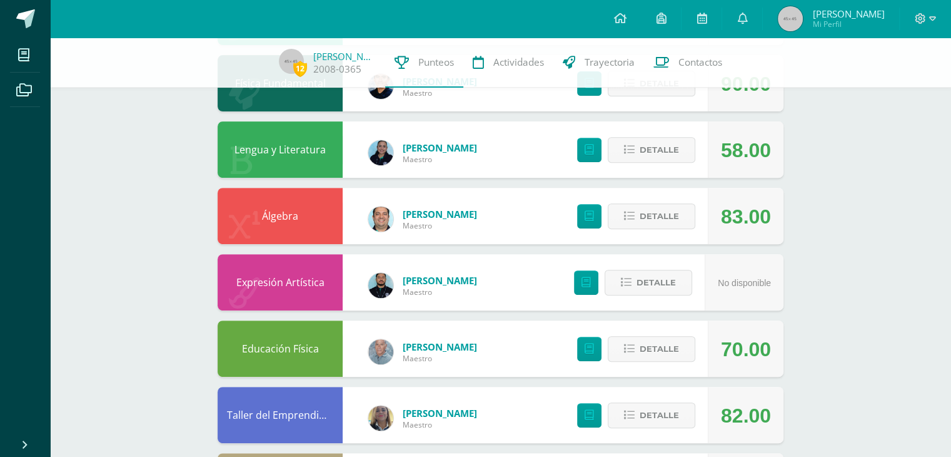
scroll to position [452, 0]
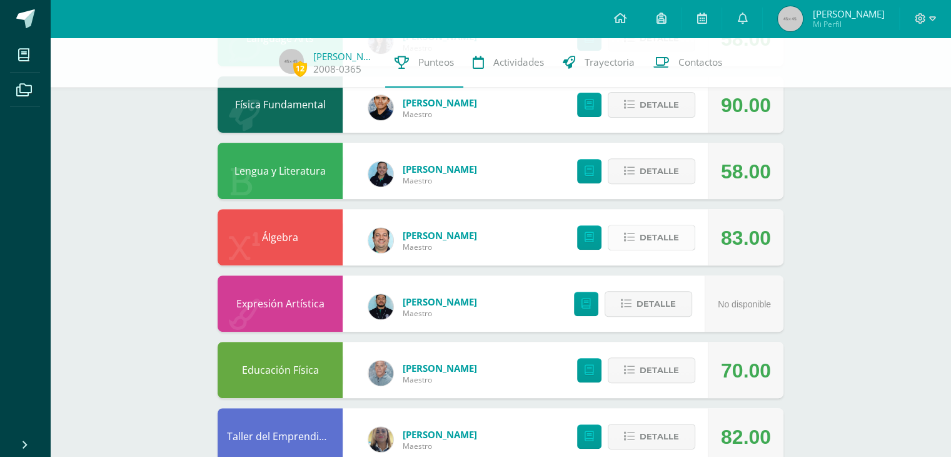
click at [658, 228] on span "Detalle" at bounding box center [659, 237] width 39 height 23
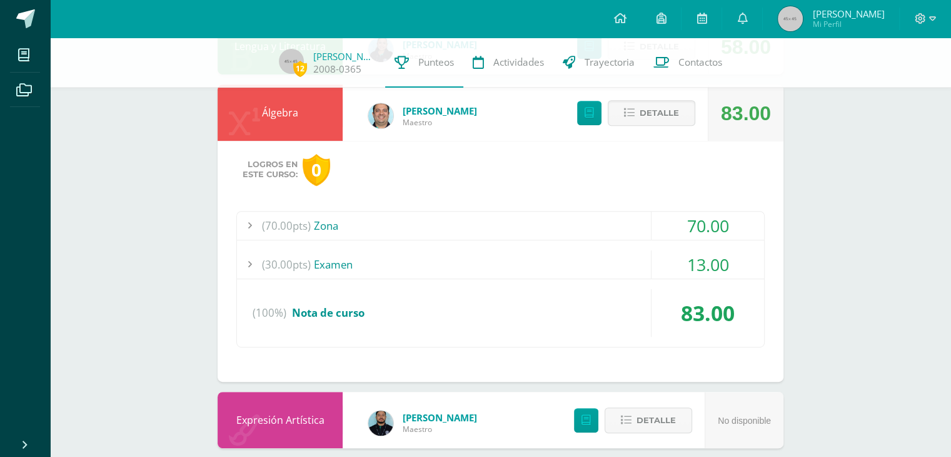
scroll to position [577, 0]
click at [652, 218] on div "70.00" at bounding box center [708, 225] width 113 height 28
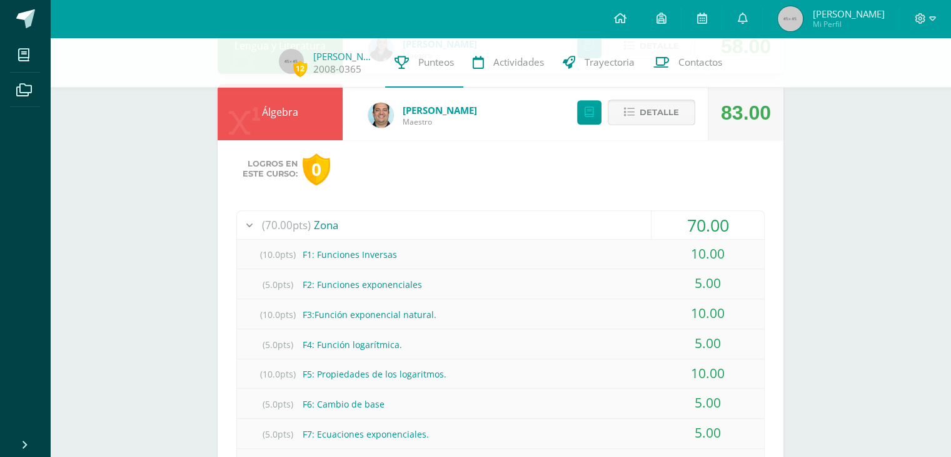
click at [656, 116] on span "Detalle" at bounding box center [659, 112] width 39 height 23
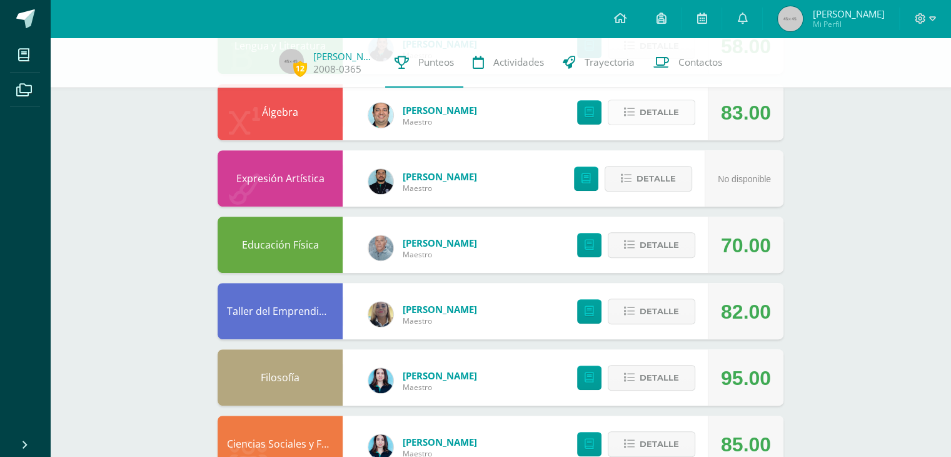
click at [662, 108] on span "Detalle" at bounding box center [659, 112] width 39 height 23
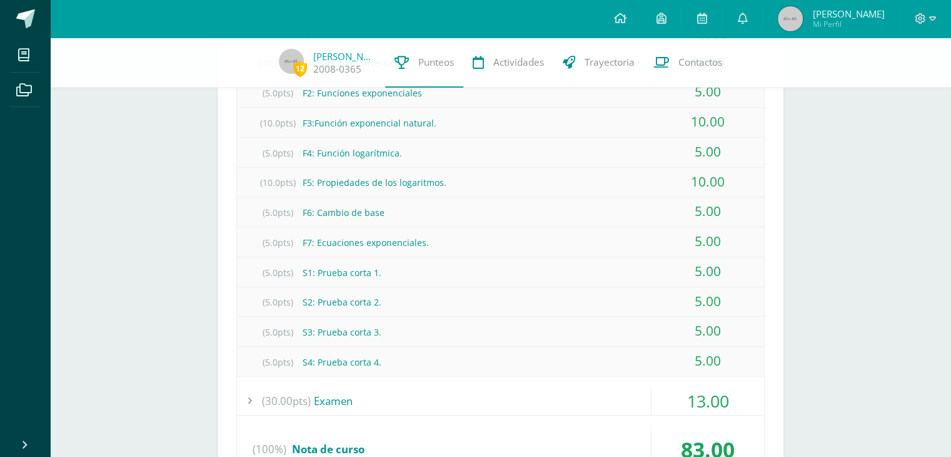
scroll to position [827, 0]
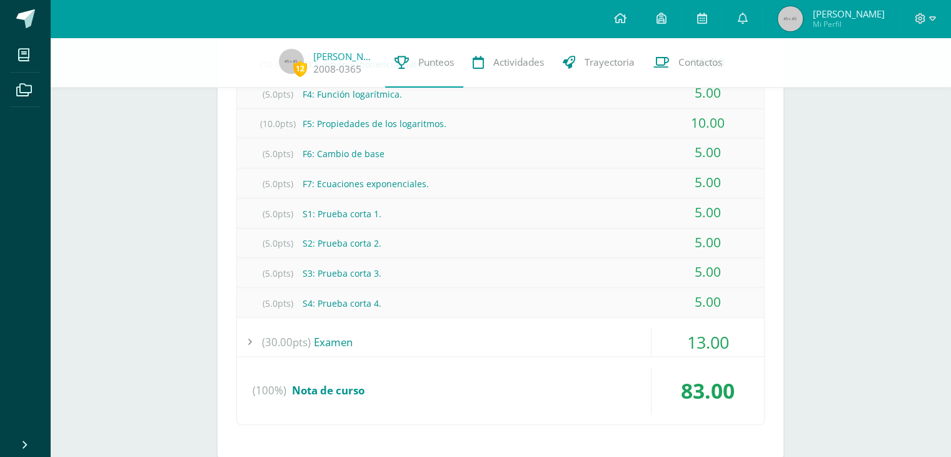
click at [570, 333] on div "(30.00pts) Examen" at bounding box center [500, 342] width 527 height 28
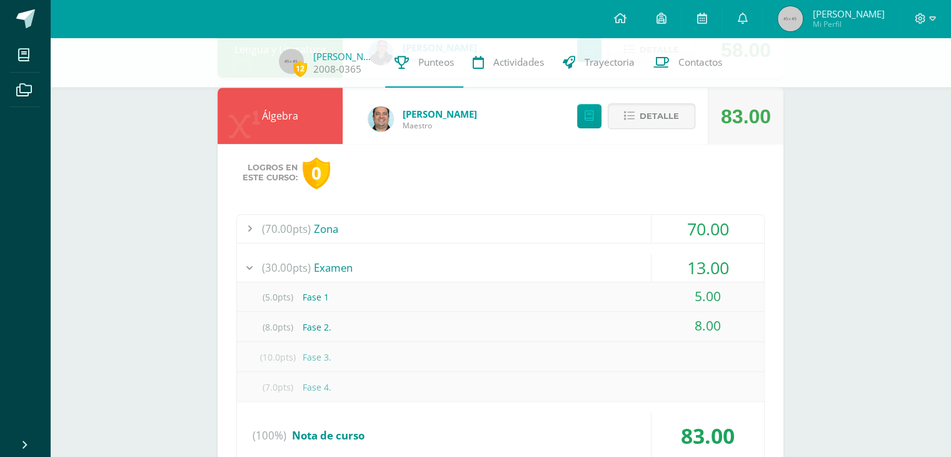
scroll to position [510, 0]
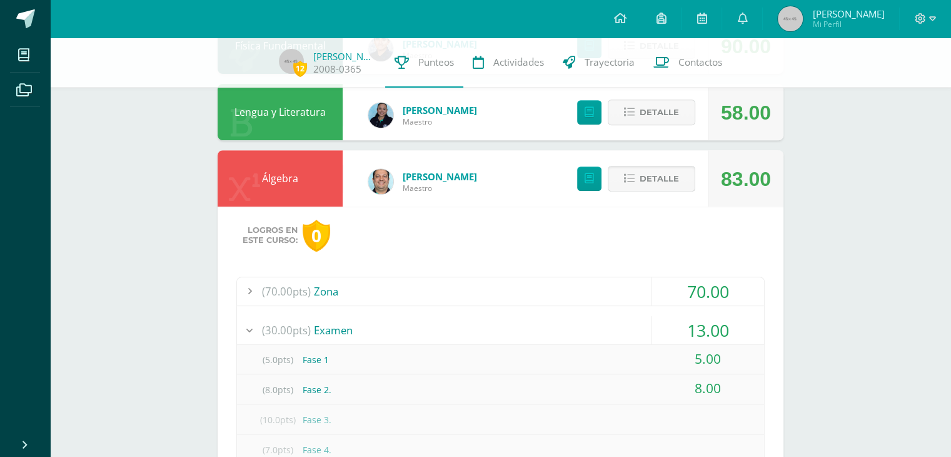
click at [670, 183] on span "Detalle" at bounding box center [659, 178] width 39 height 23
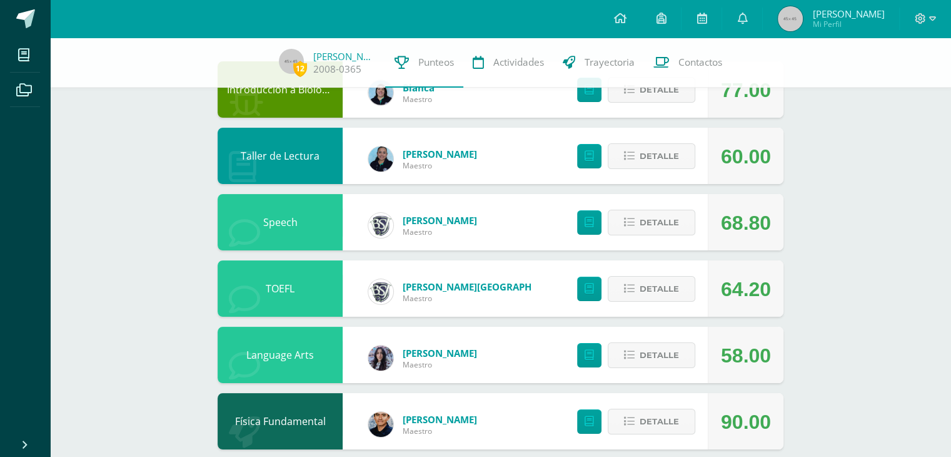
scroll to position [73, 0]
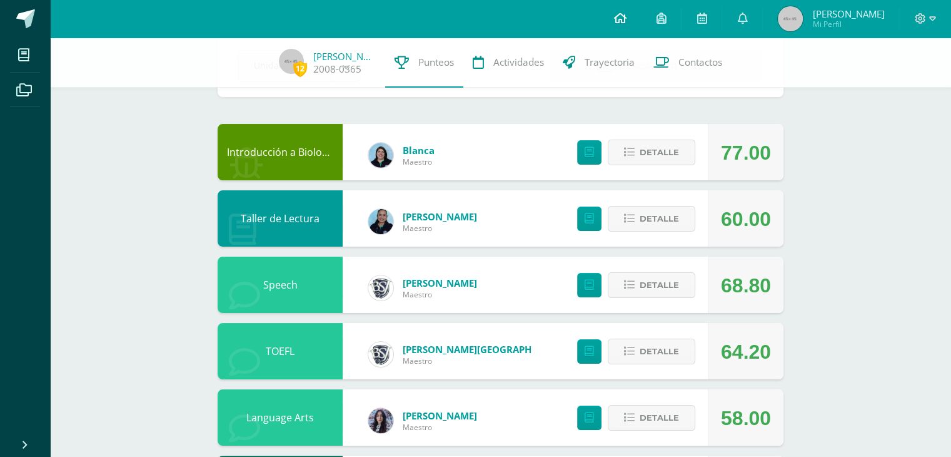
click at [626, 24] on icon at bounding box center [620, 18] width 13 height 11
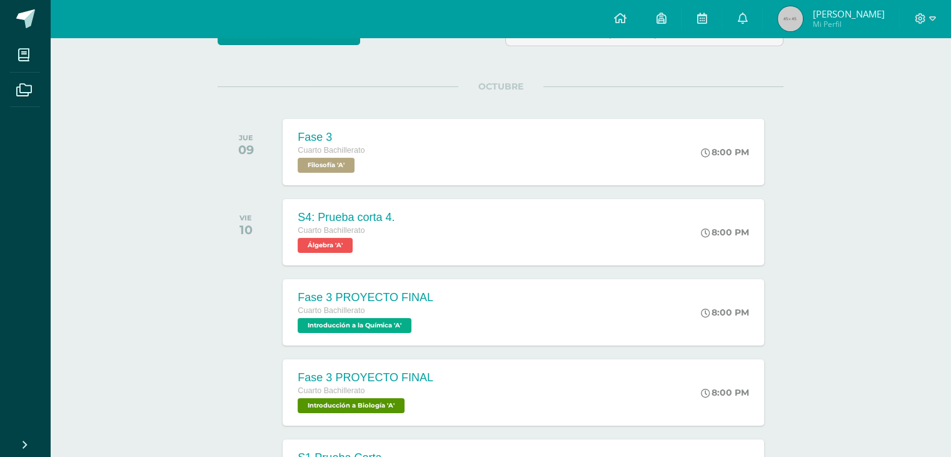
scroll to position [335, 0]
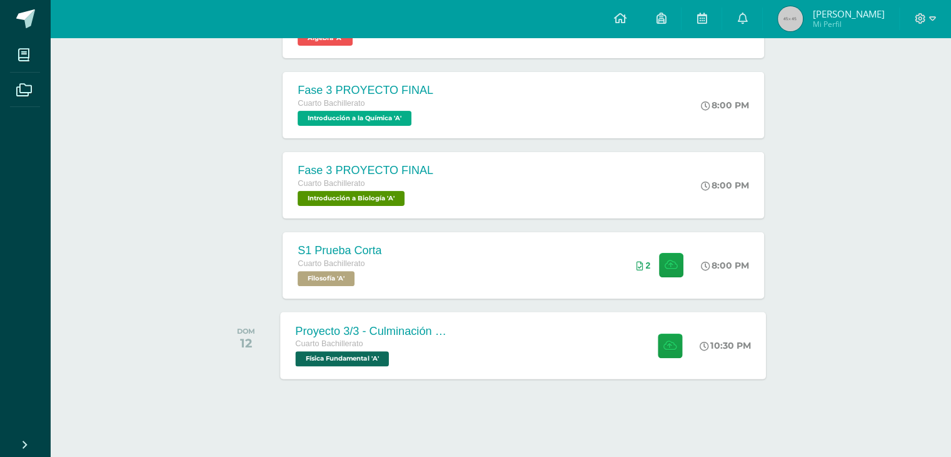
click at [588, 336] on div "Proyecto 3/3 - Culminación y Presentación Cuarto Bachillerato Física Fundamenta…" at bounding box center [524, 344] width 486 height 67
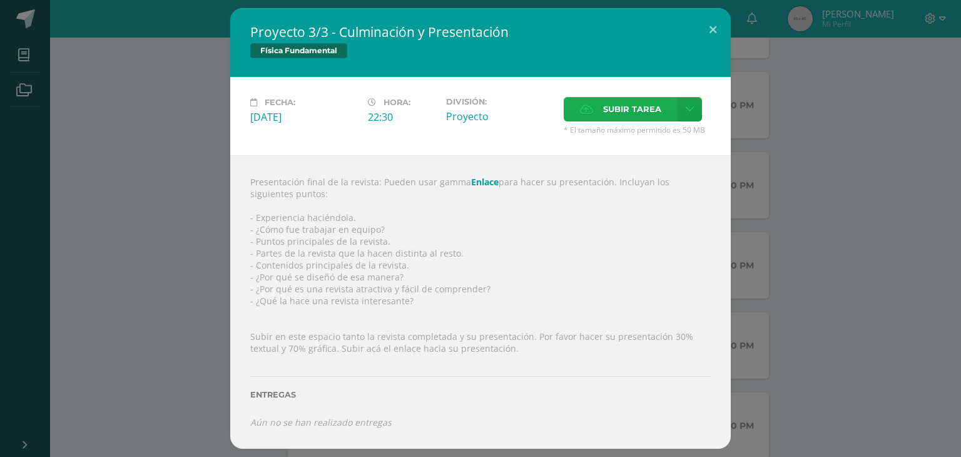
click at [587, 105] on icon at bounding box center [586, 109] width 13 height 8
click at [0, 0] on input "Subir tarea" at bounding box center [0, 0] width 0 height 0
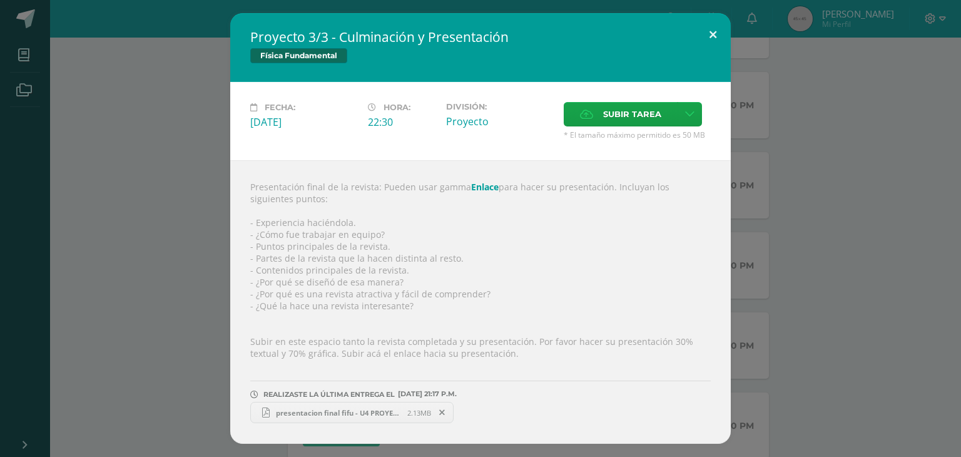
click at [717, 30] on button at bounding box center [713, 34] width 36 height 43
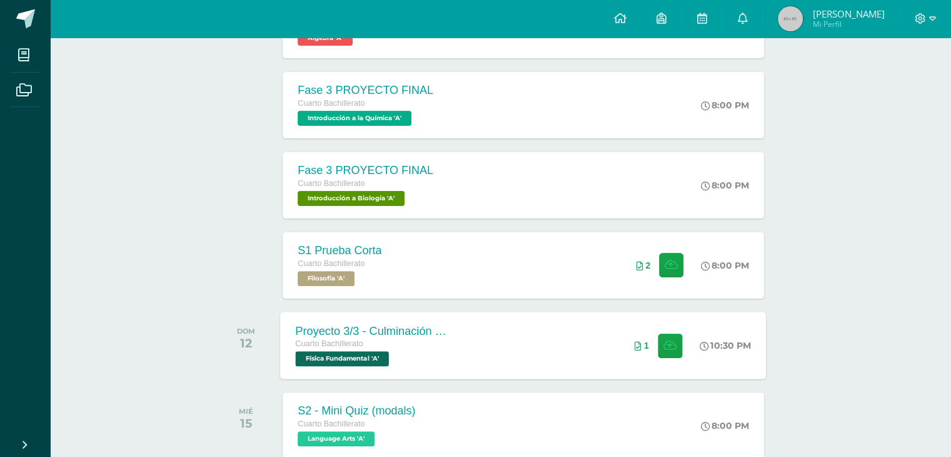
click at [519, 320] on div "Proyecto 3/3 - Culminación y Presentación Cuarto Bachillerato Física Fundamenta…" at bounding box center [524, 344] width 486 height 67
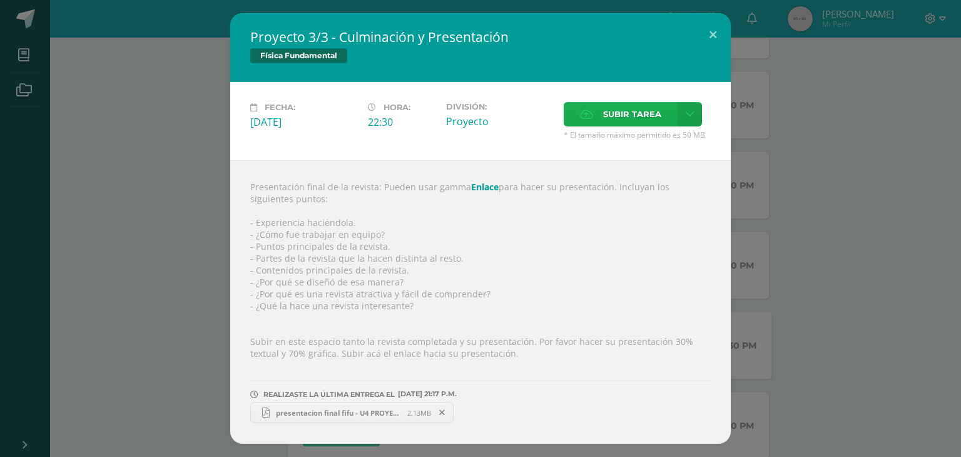
click at [608, 103] on span "Subir tarea" at bounding box center [632, 114] width 58 height 23
click at [0, 0] on input "Subir tarea" at bounding box center [0, 0] width 0 height 0
click at [717, 36] on button at bounding box center [713, 34] width 36 height 43
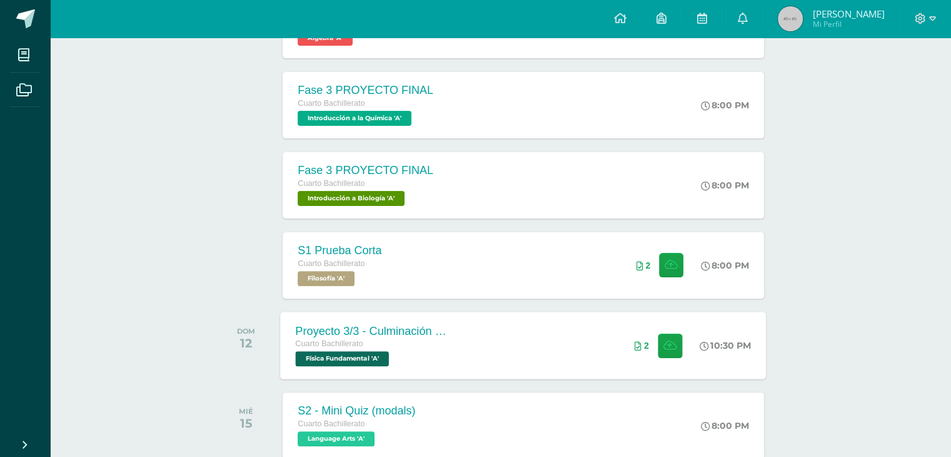
click at [844, 240] on div "Actividades recientes y próximas Tablero Pendientes de entrega Entregadas todas…" at bounding box center [500, 319] width 901 height 1235
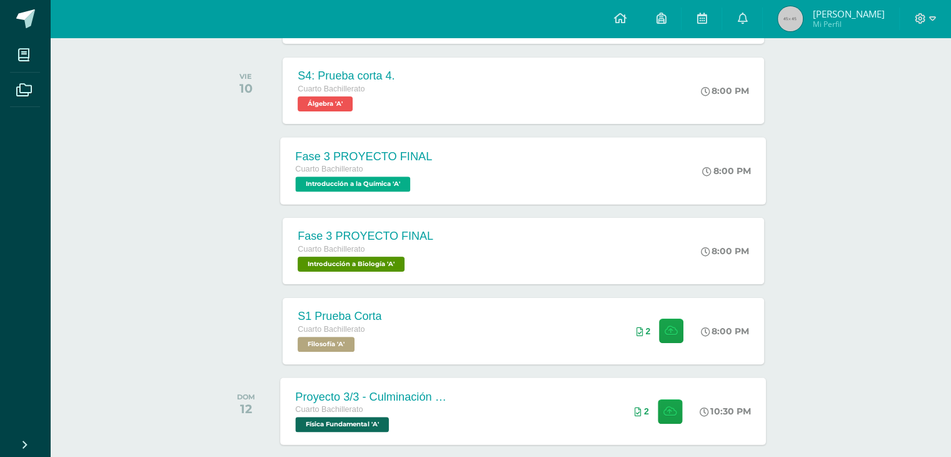
scroll to position [0, 0]
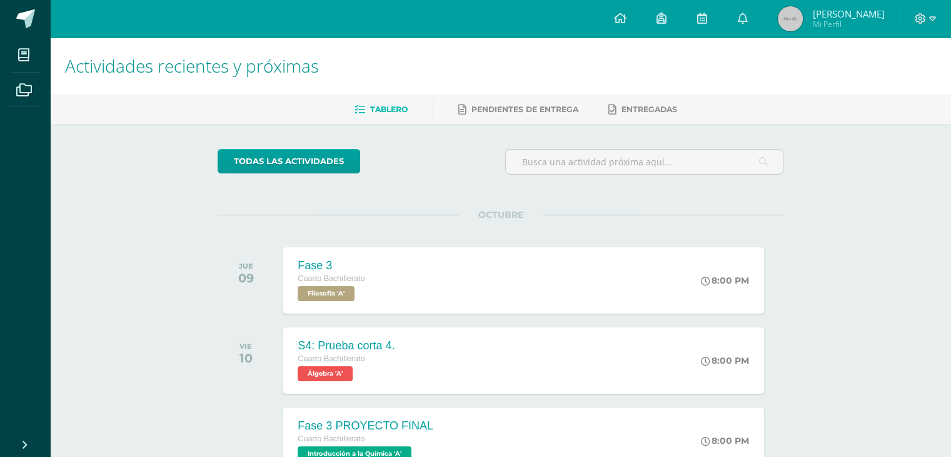
click at [803, 9] on img at bounding box center [790, 18] width 25 height 25
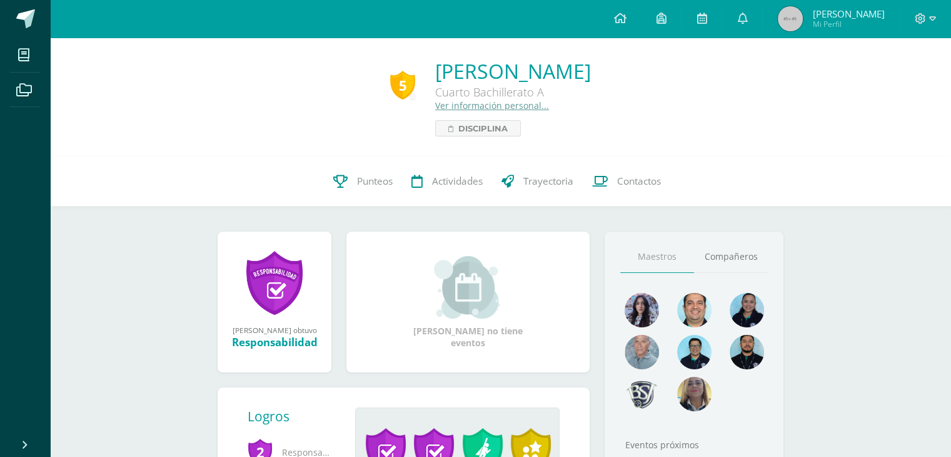
click at [472, 138] on div "5 [PERSON_NAME] Cuarto Bachillerato A Ver información personal... Disciplina" at bounding box center [500, 97] width 901 height 119
click at [469, 133] on span "Disciplina" at bounding box center [482, 128] width 49 height 15
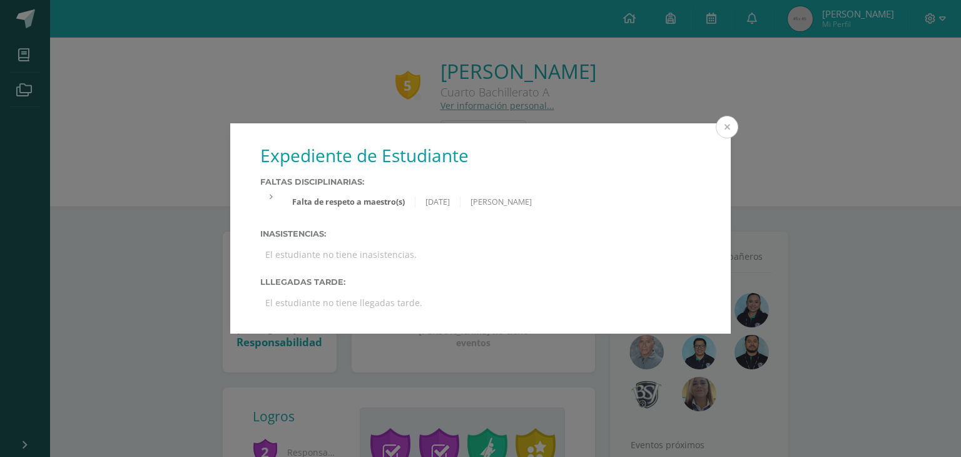
click at [732, 131] on button at bounding box center [727, 127] width 23 height 23
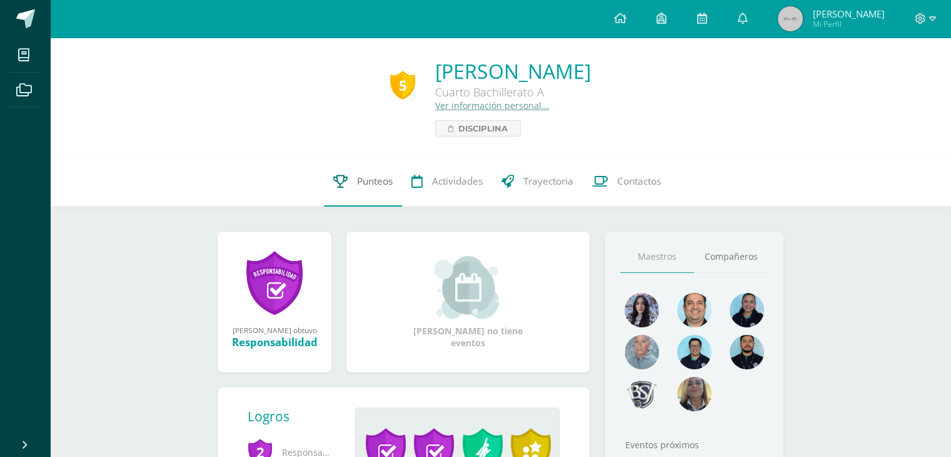
click at [373, 194] on link "Punteos" at bounding box center [363, 181] width 78 height 50
